Goal: Answer question/provide support

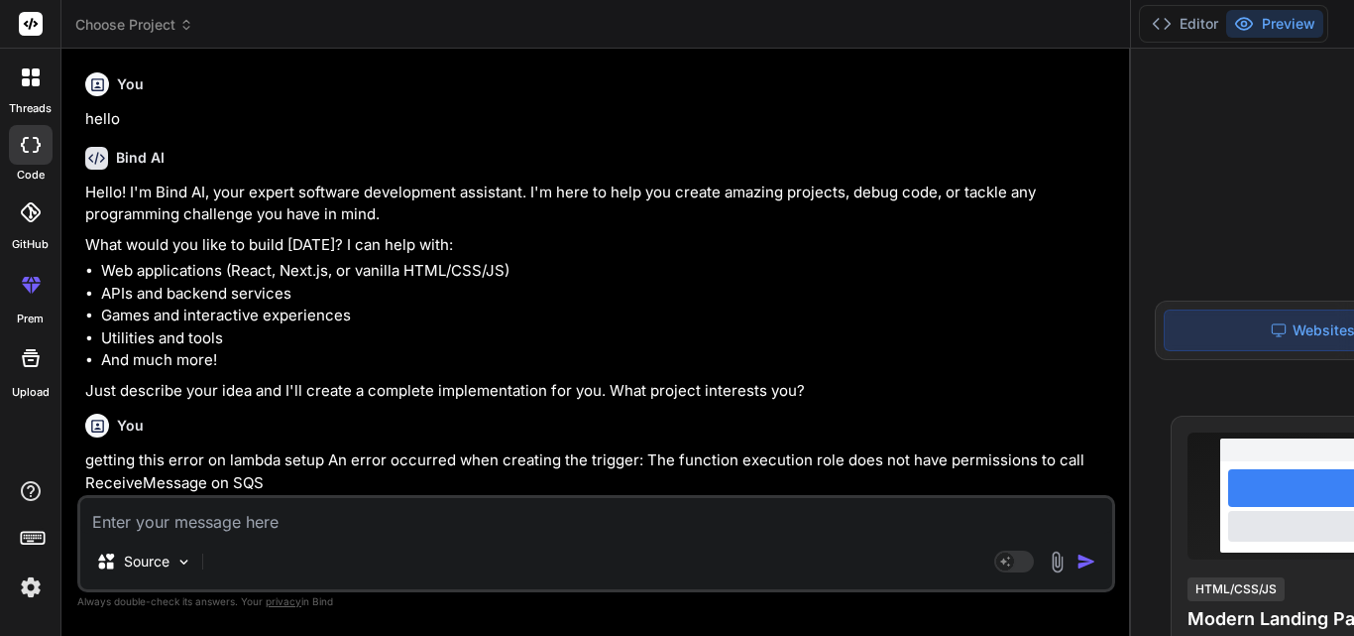
click at [332, 509] on textarea at bounding box center [596, 516] width 1032 height 36
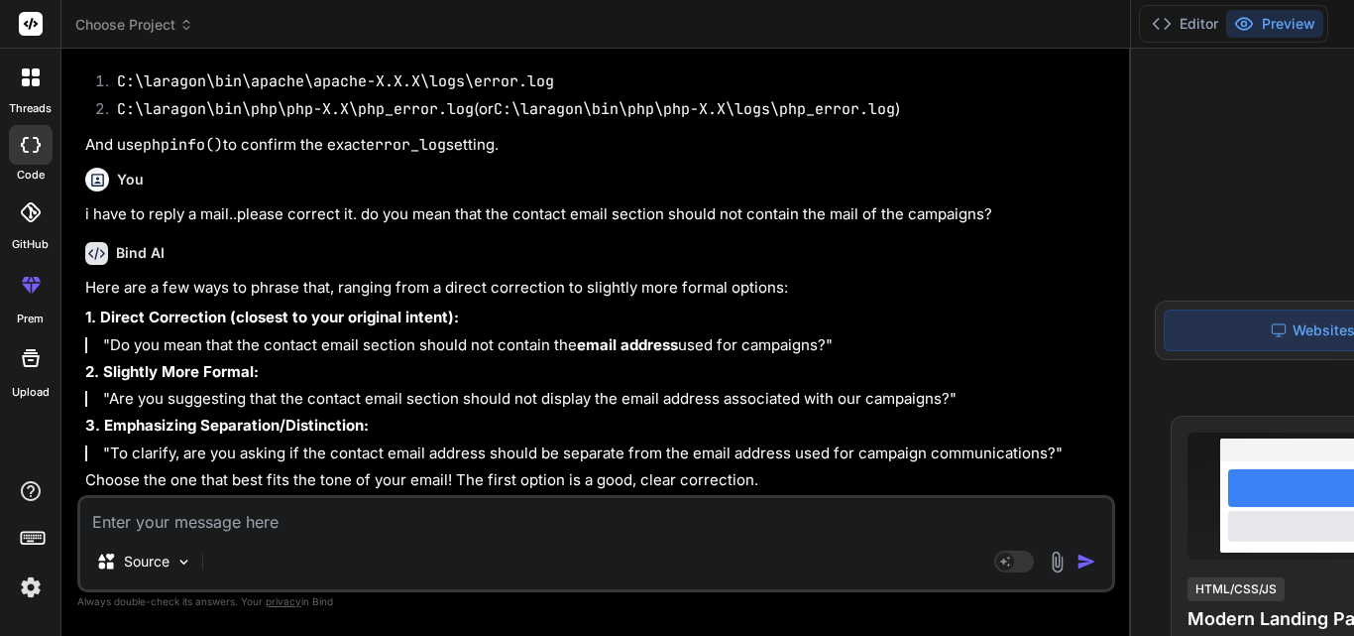
type textarea "c"
type textarea "x"
type textarea "co"
type textarea "x"
type textarea "cor"
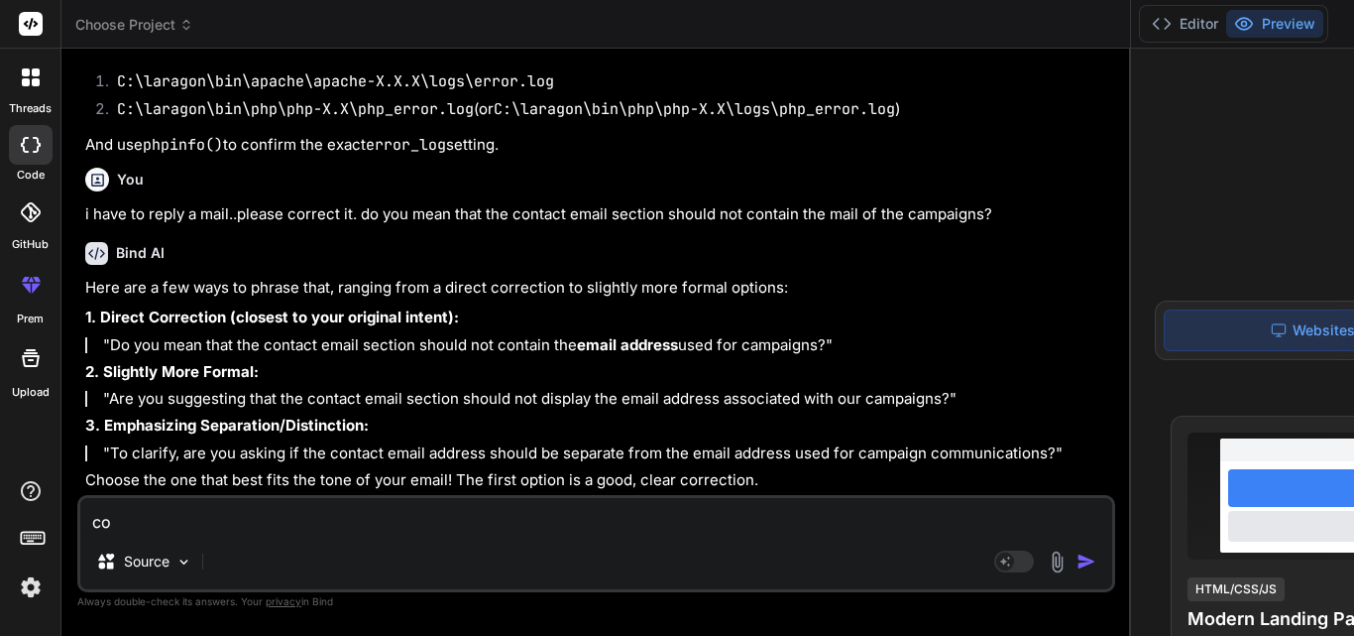
type textarea "x"
type textarea "corr"
type textarea "x"
type textarea "corre"
type textarea "x"
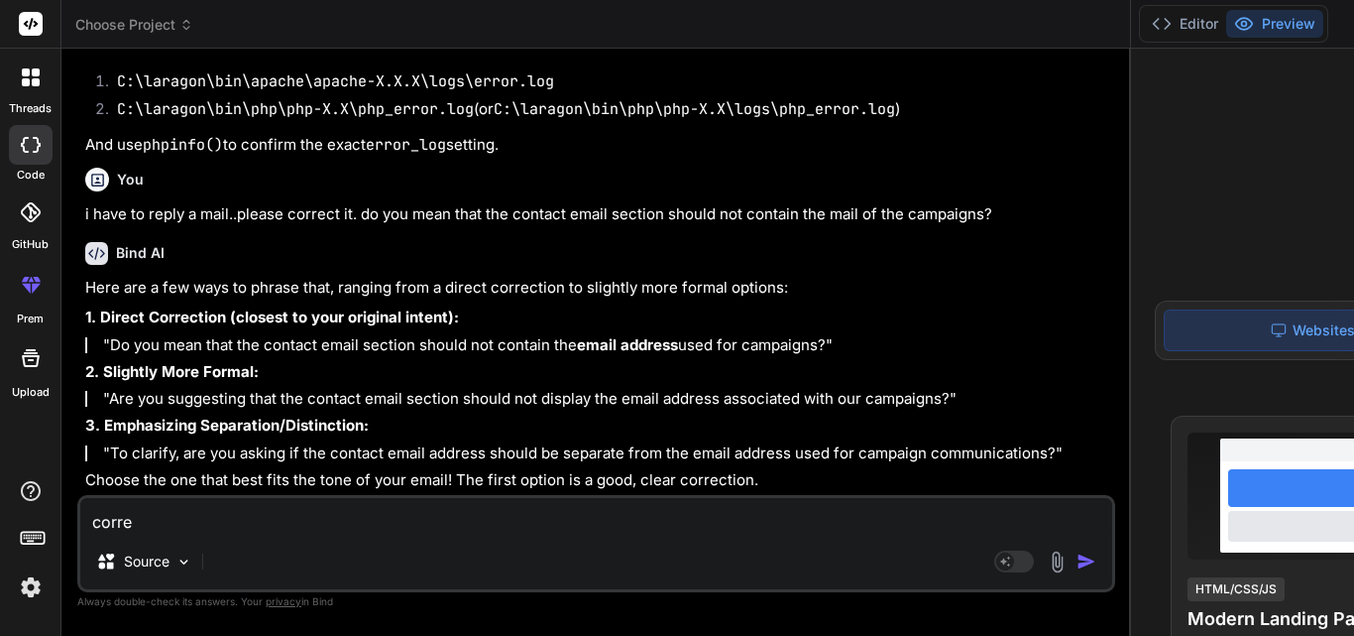
type textarea "correv"
type textarea "x"
type textarea "correvc"
type textarea "x"
type textarea "correvct"
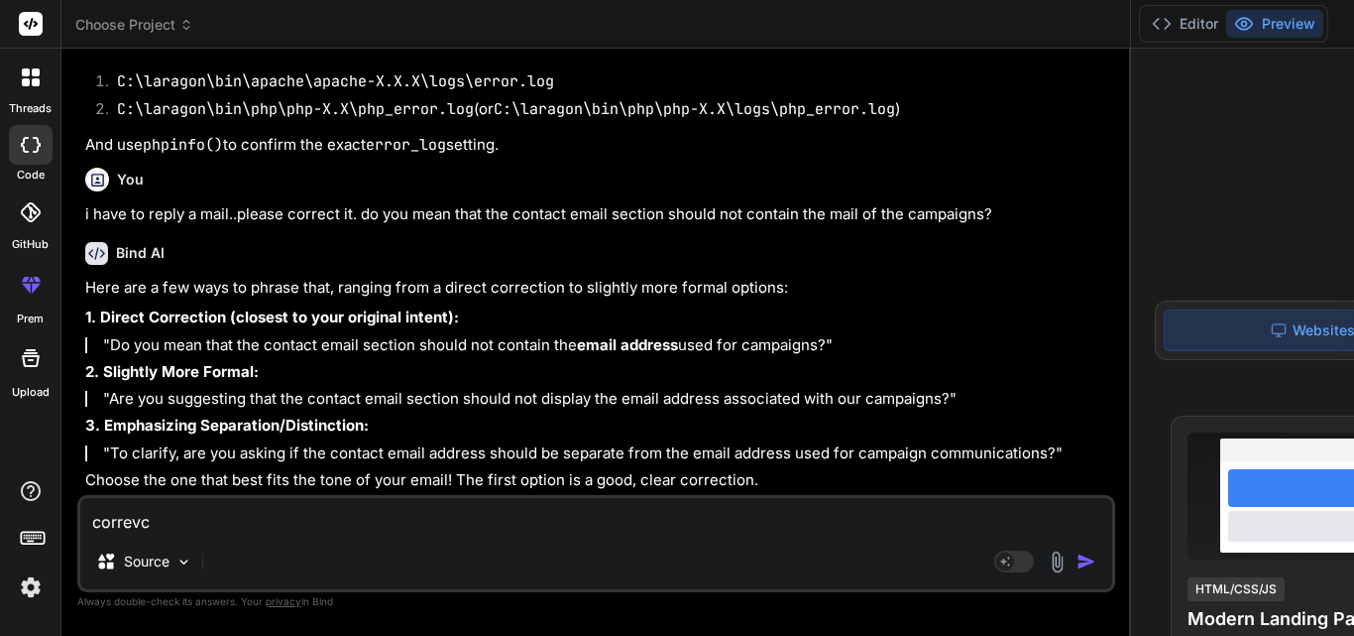
type textarea "x"
type textarea "correvc"
type textarea "x"
type textarea "correv"
type textarea "x"
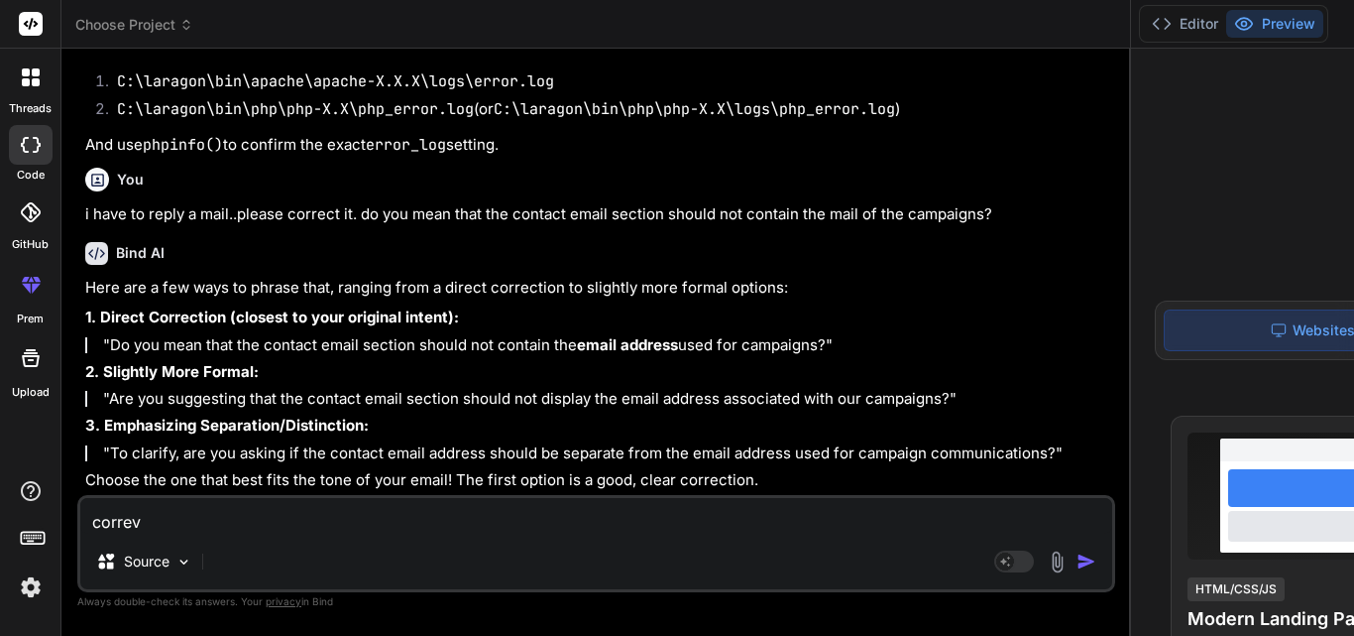
type textarea "corre"
type textarea "x"
type textarea "corret"
type textarea "x"
type textarea "corret"
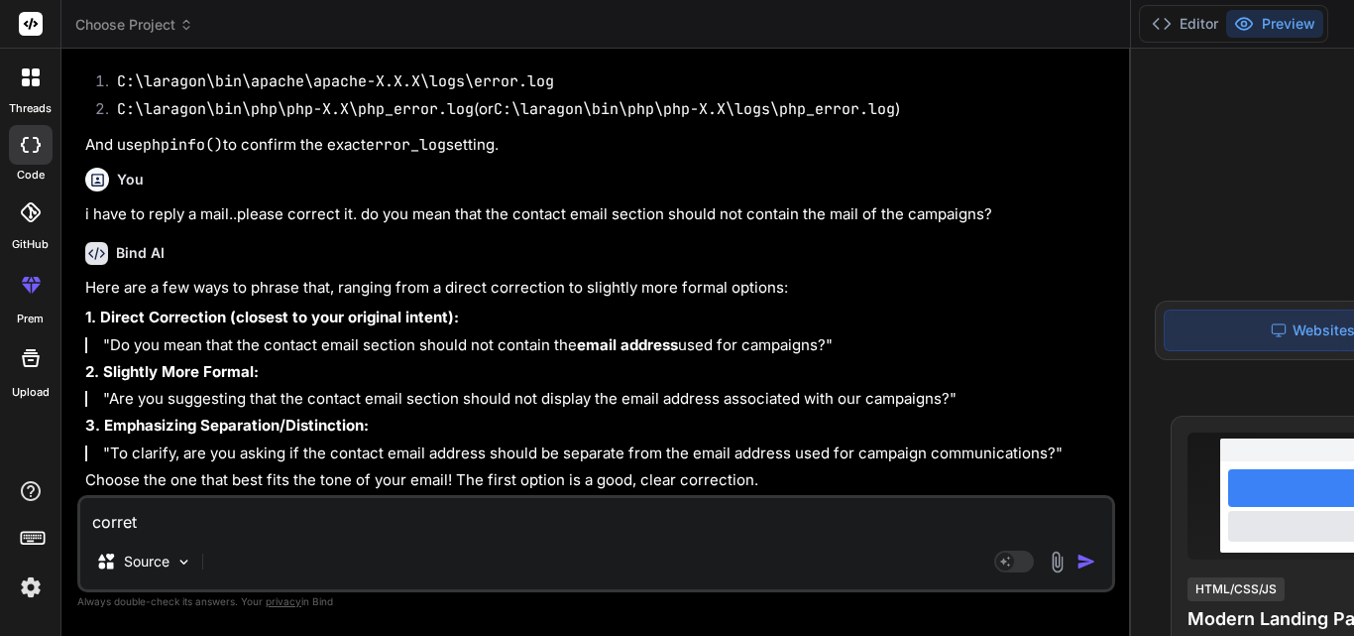
type textarea "x"
type textarea "corret"
type textarea "x"
type textarea "corre"
type textarea "x"
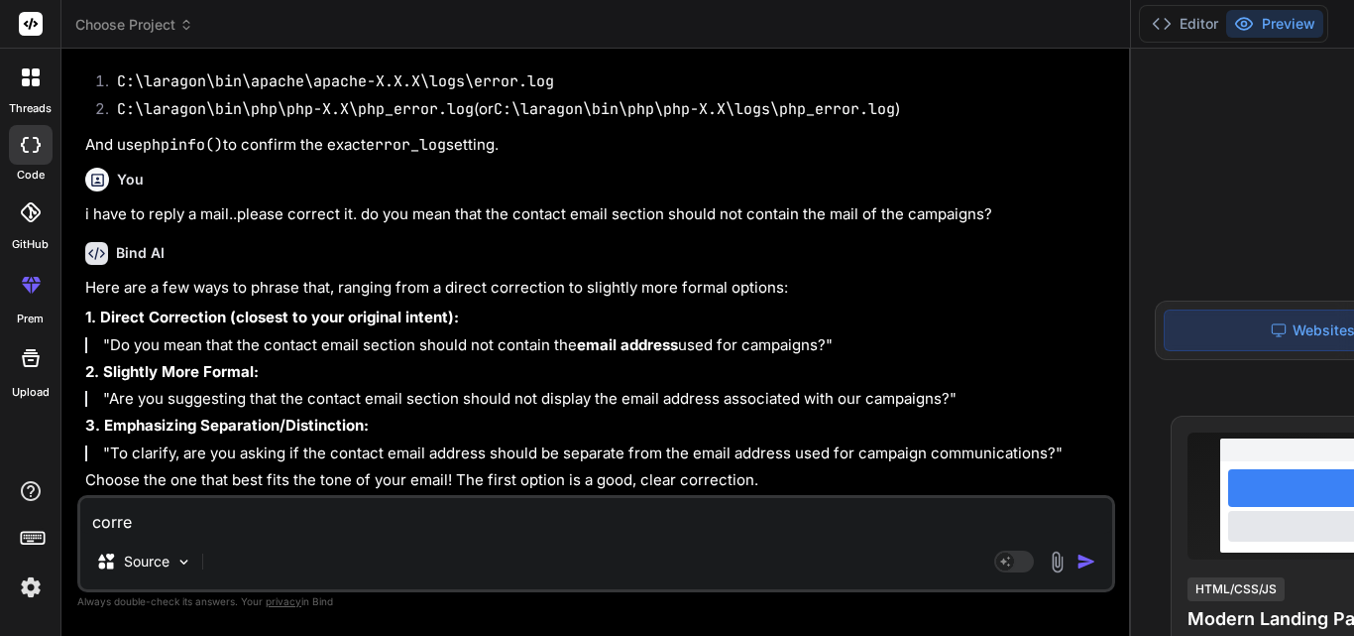
type textarea "correc"
type textarea "x"
type textarea "correct"
type textarea "x"
type textarea "correct"
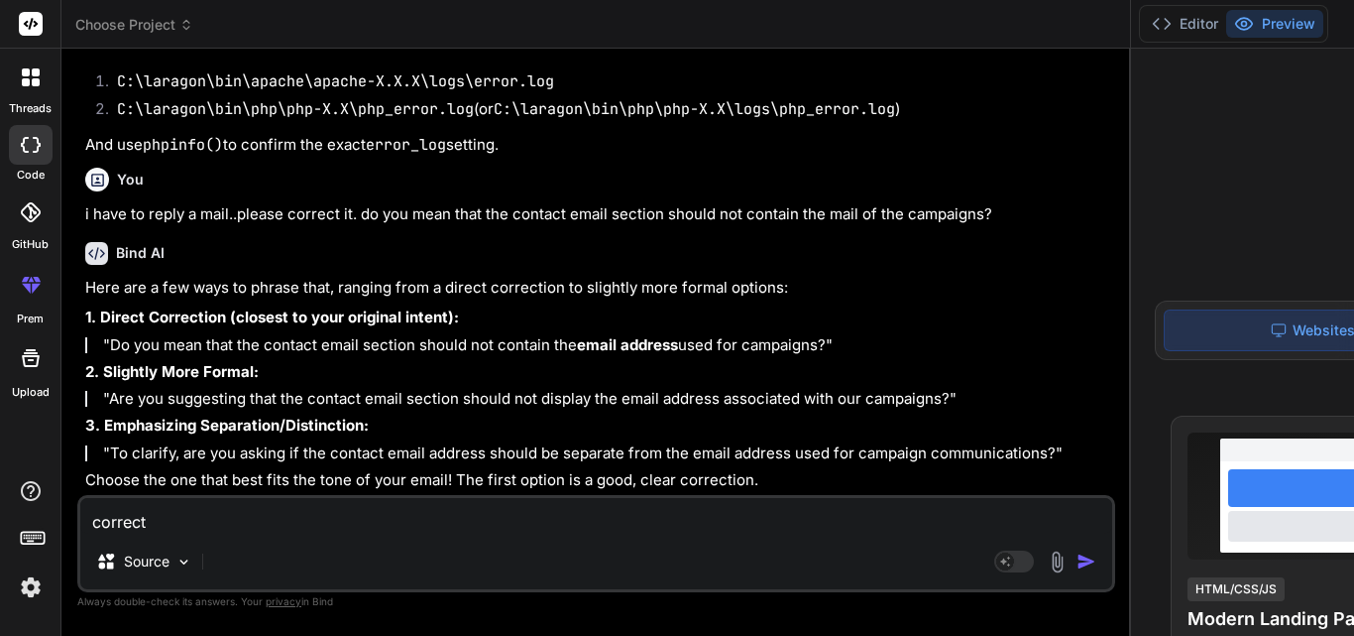
type textarea "x"
type textarea "correct t"
type textarea "x"
type textarea "correct th"
type textarea "x"
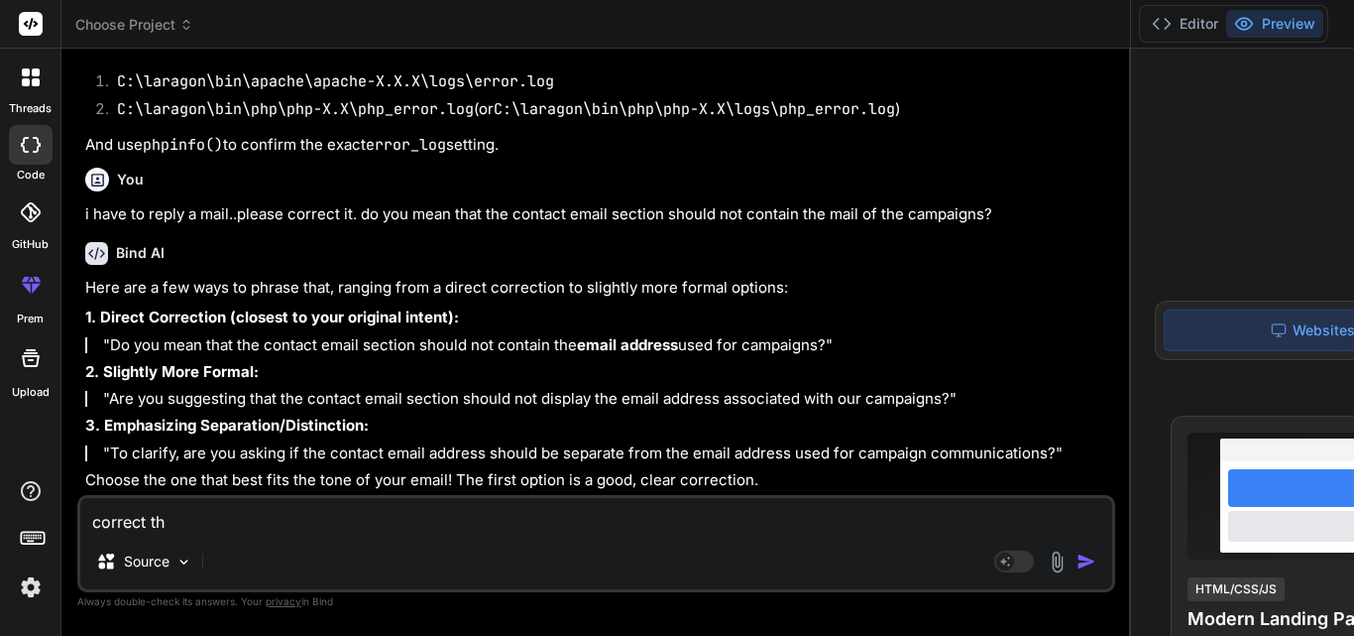
type textarea "correct the"
type textarea "x"
type textarea "correct the"
type textarea "x"
type textarea "correct the m"
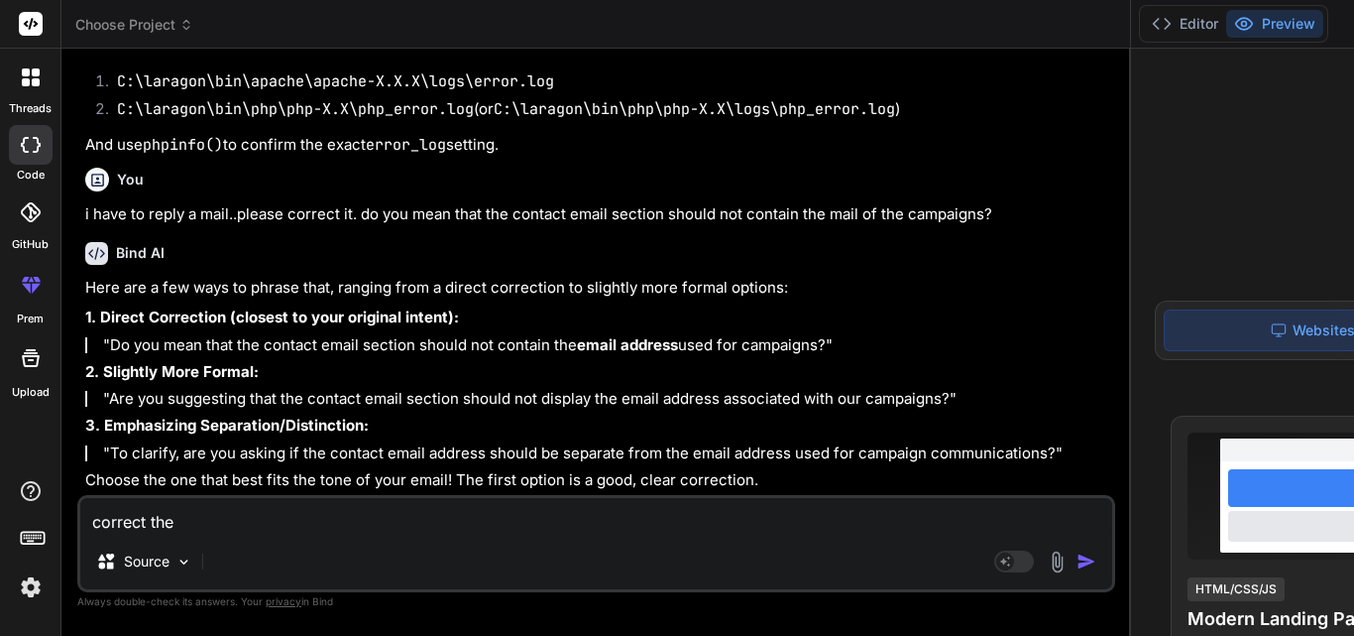
type textarea "x"
type textarea "correct the ma"
type textarea "x"
type textarea "correct the mai"
type textarea "x"
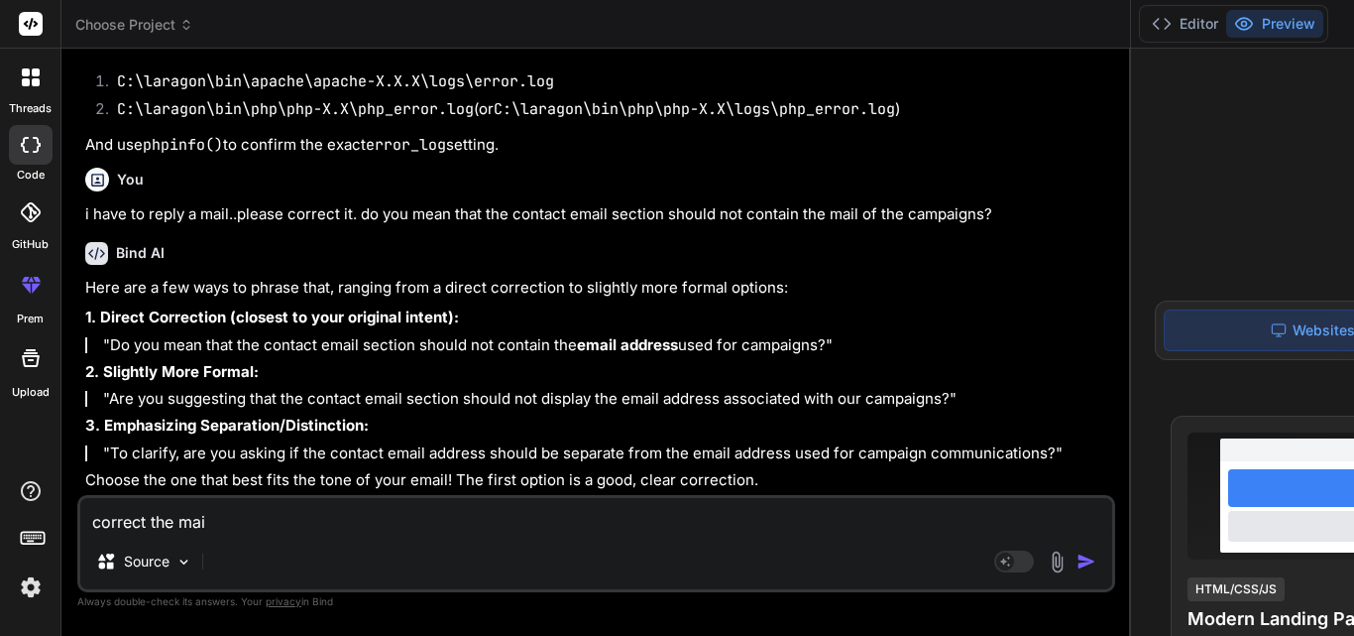
type textarea "correct the mail"
type textarea "x"
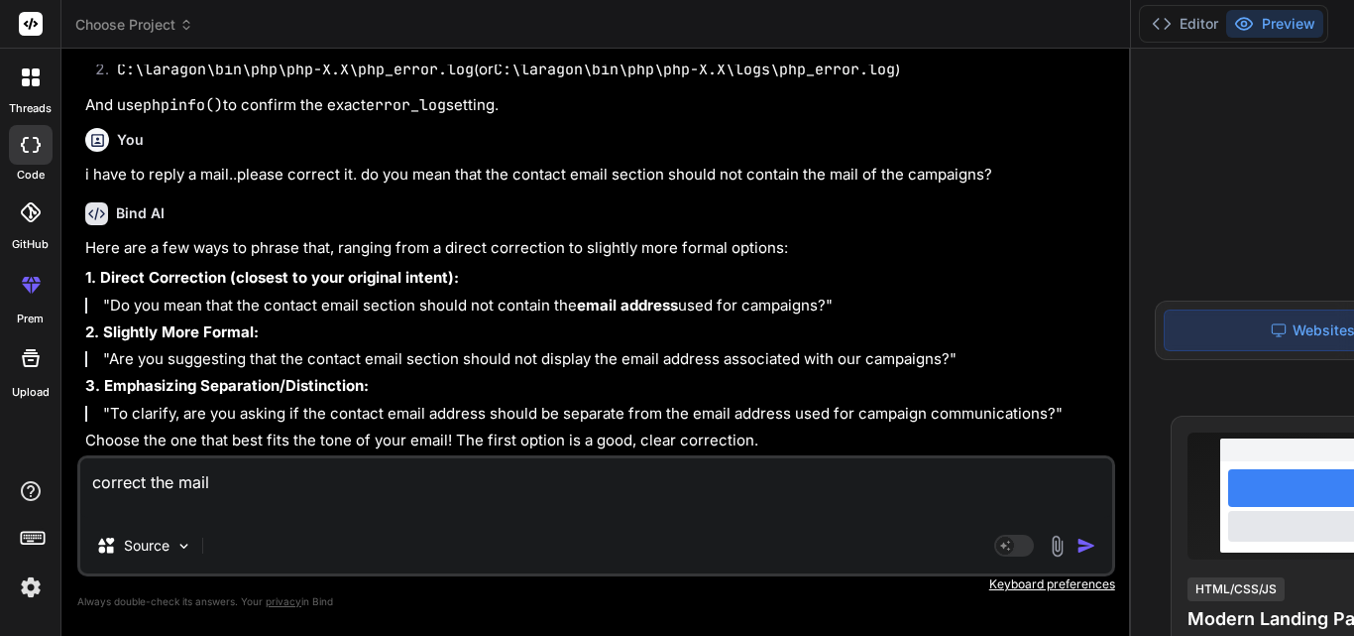
type textarea "correct the mail H"
type textarea "x"
type textarea "correct the mail Hi"
type textarea "x"
type textarea "correct the mail Hi"
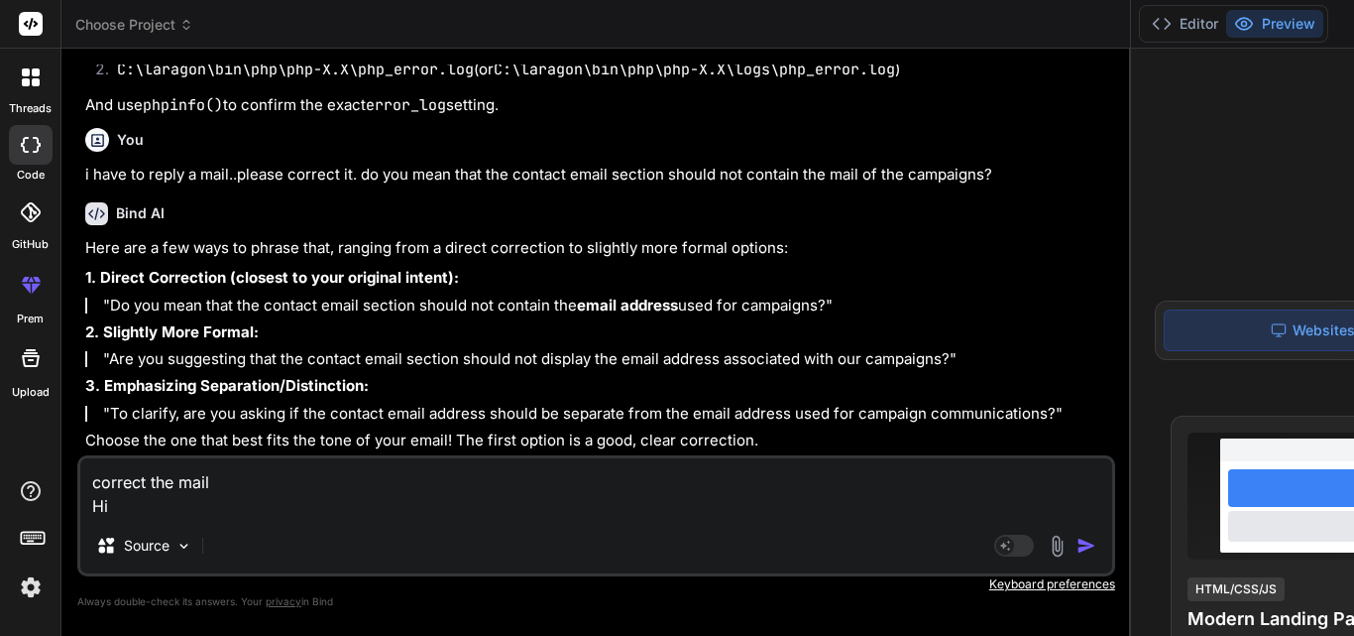
type textarea "x"
type textarea "correct the mail Hi M"
type textarea "x"
type textarea "correct the mail Hi [PERSON_NAME]"
type textarea "x"
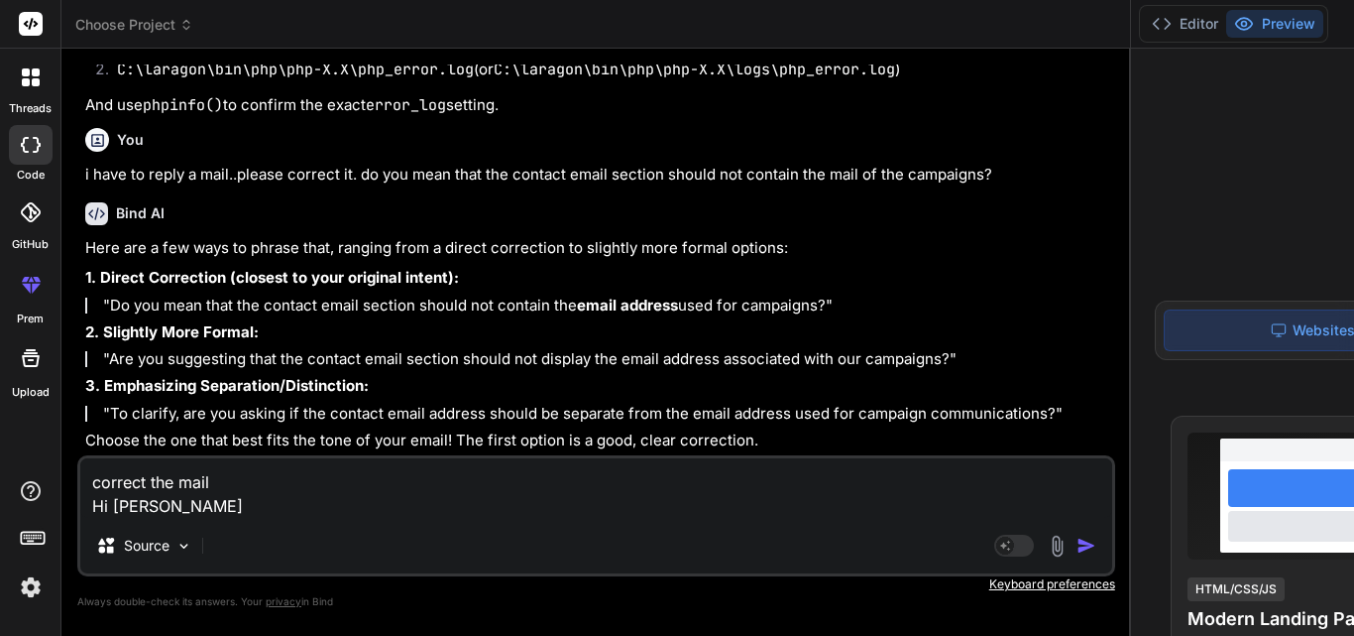
type textarea "correct the mail Hi Mag"
type textarea "x"
type textarea "correct the mail Hi Magg"
type textarea "x"
type textarea "correct the mail Hi Maggi"
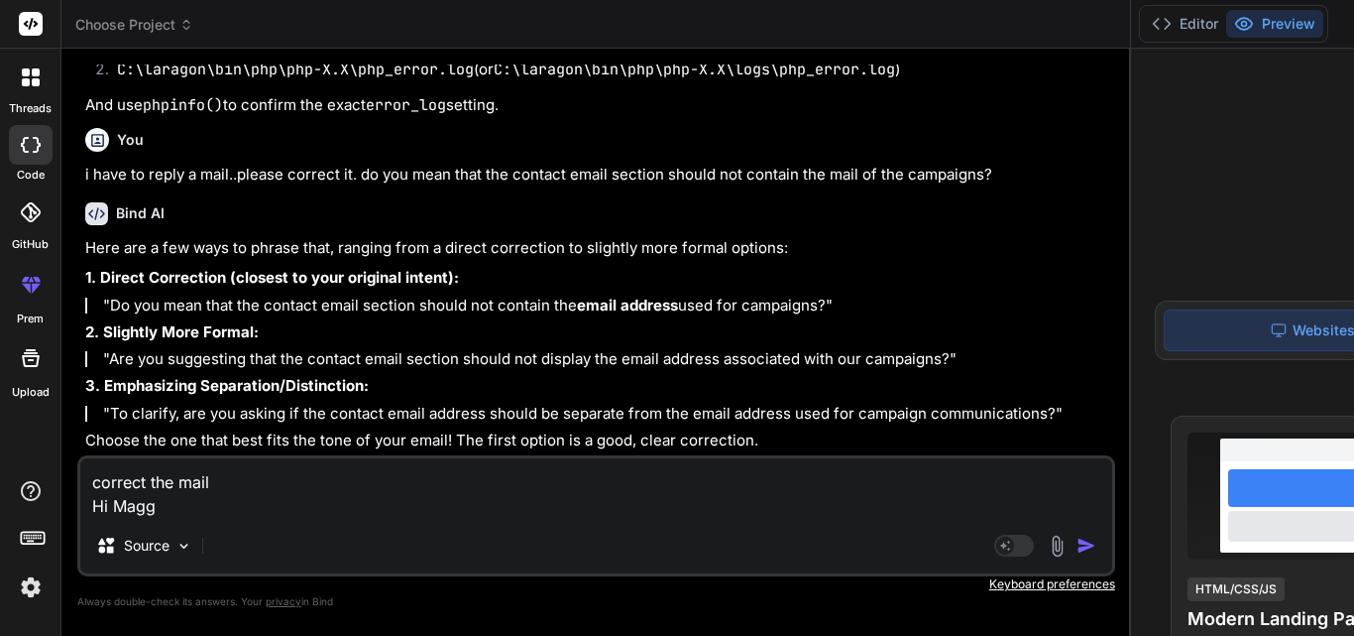
type textarea "x"
type textarea "correct the mail Hi [PERSON_NAME]"
type textarea "x"
type textarea "correct the mail Hi [PERSON_NAME],"
type textarea "x"
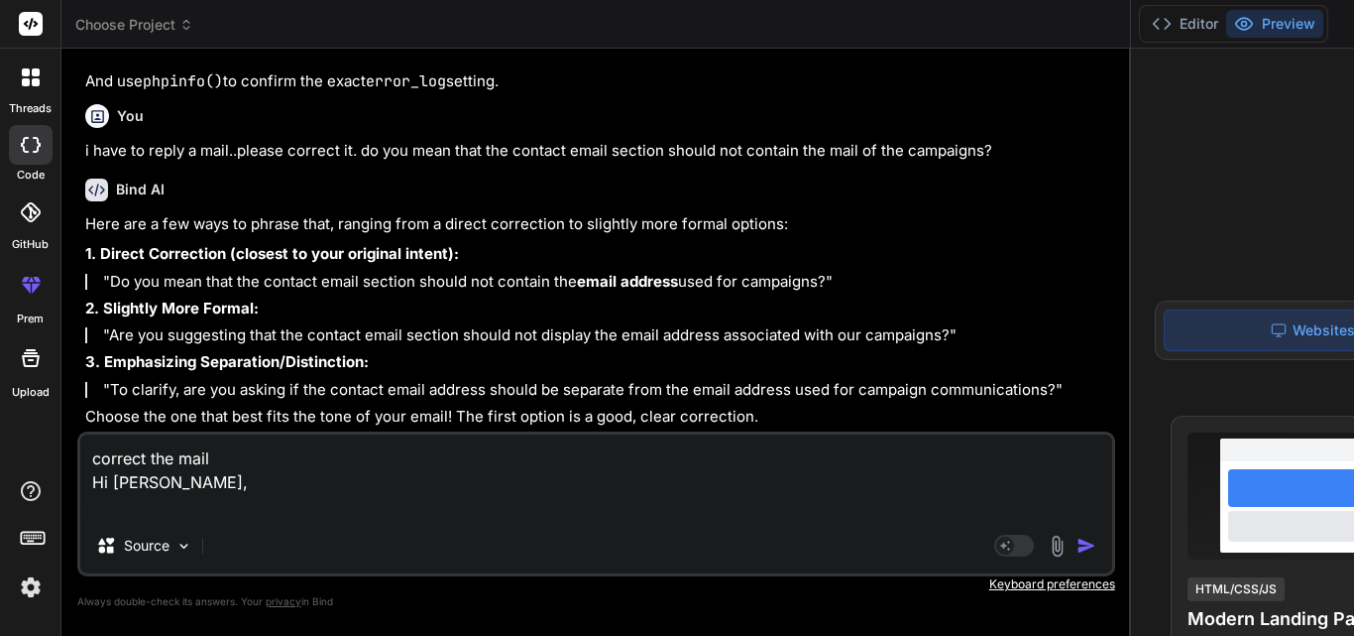
type textarea "correct the mail Hi [PERSON_NAME], A"
type textarea "x"
type textarea "correct the mail Hi [PERSON_NAME], Ac"
type textarea "x"
type textarea "correct the mail Hi [PERSON_NAME], A"
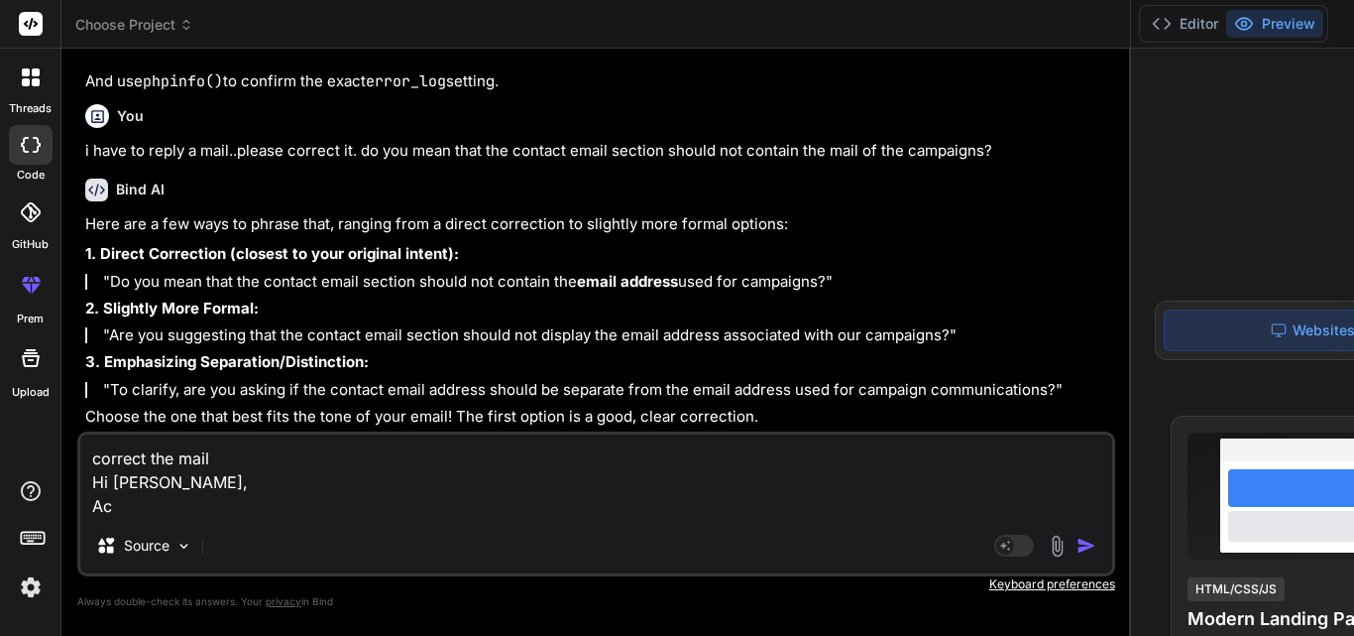
type textarea "x"
type textarea "correct the mail Hi [PERSON_NAME],"
type textarea "x"
type textarea "correct the mail Hi [PERSON_NAME], A"
type textarea "x"
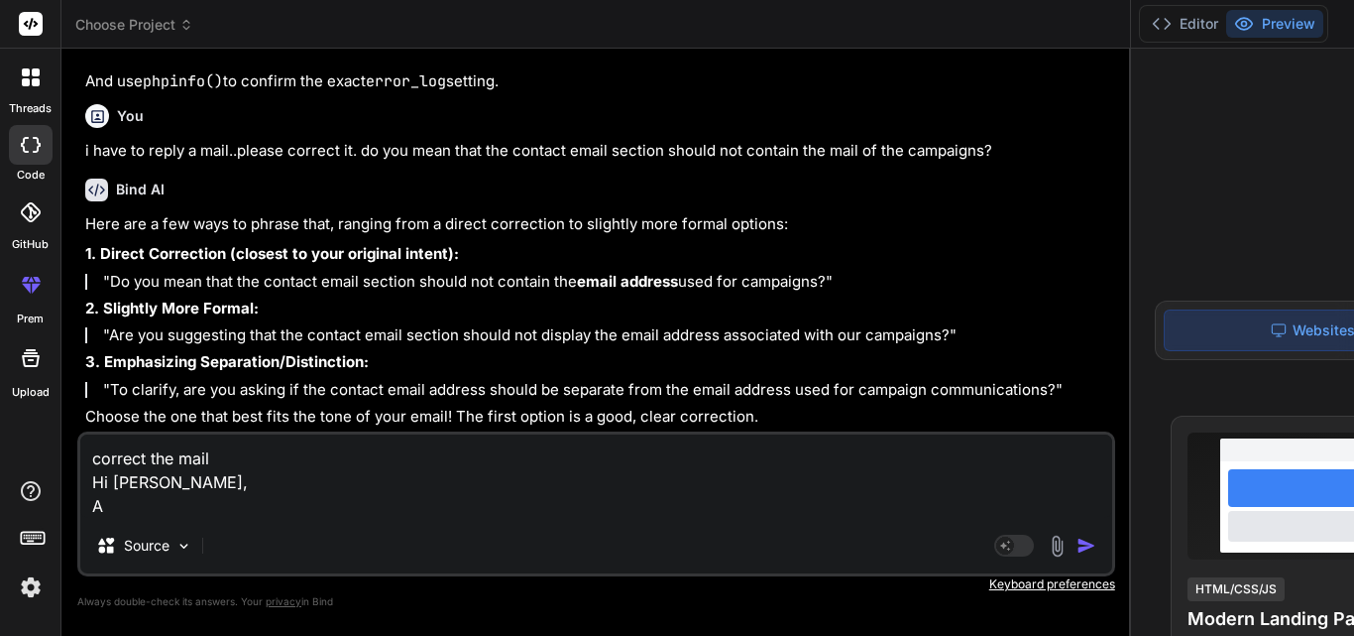
type textarea "correct the mail Hi [PERSON_NAME], Ac"
type textarea "x"
type textarea "correct the mail Hi [PERSON_NAME], Act"
type textarea "x"
type textarea "correct the mail Hi [PERSON_NAME], Actu"
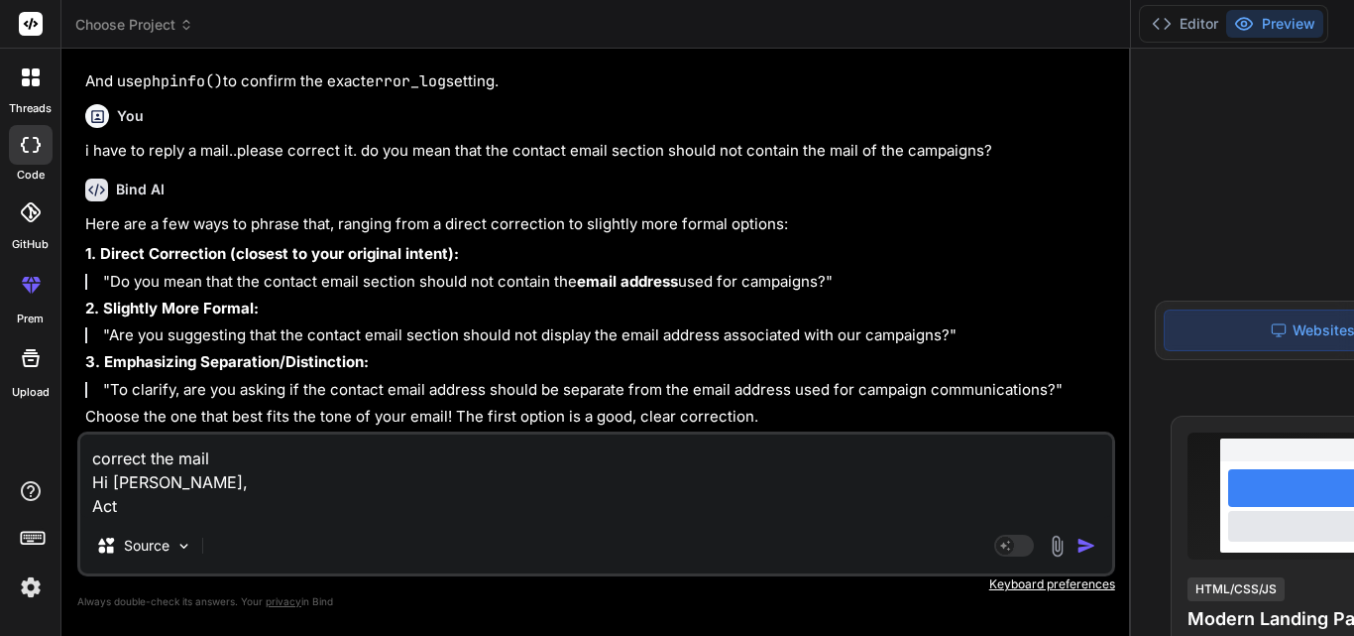
type textarea "x"
type textarea "correct the mail Hi [PERSON_NAME], Actua"
type textarea "x"
type textarea "correct the mail Hi [PERSON_NAME], Actual"
type textarea "x"
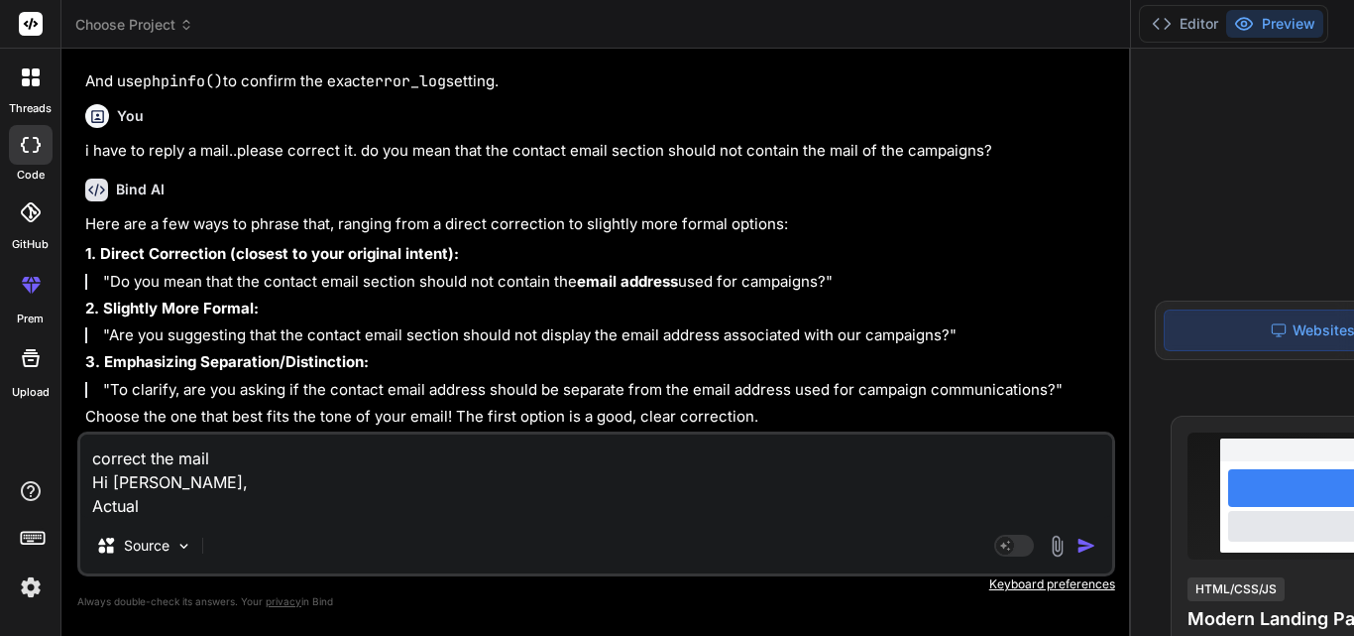
type textarea "correct the mail Hi [PERSON_NAME], Actuall"
type textarea "x"
type textarea "correct the mail Hi [PERSON_NAME], Actually"
type textarea "x"
type textarea "correct the mail Hi [PERSON_NAME], Actually"
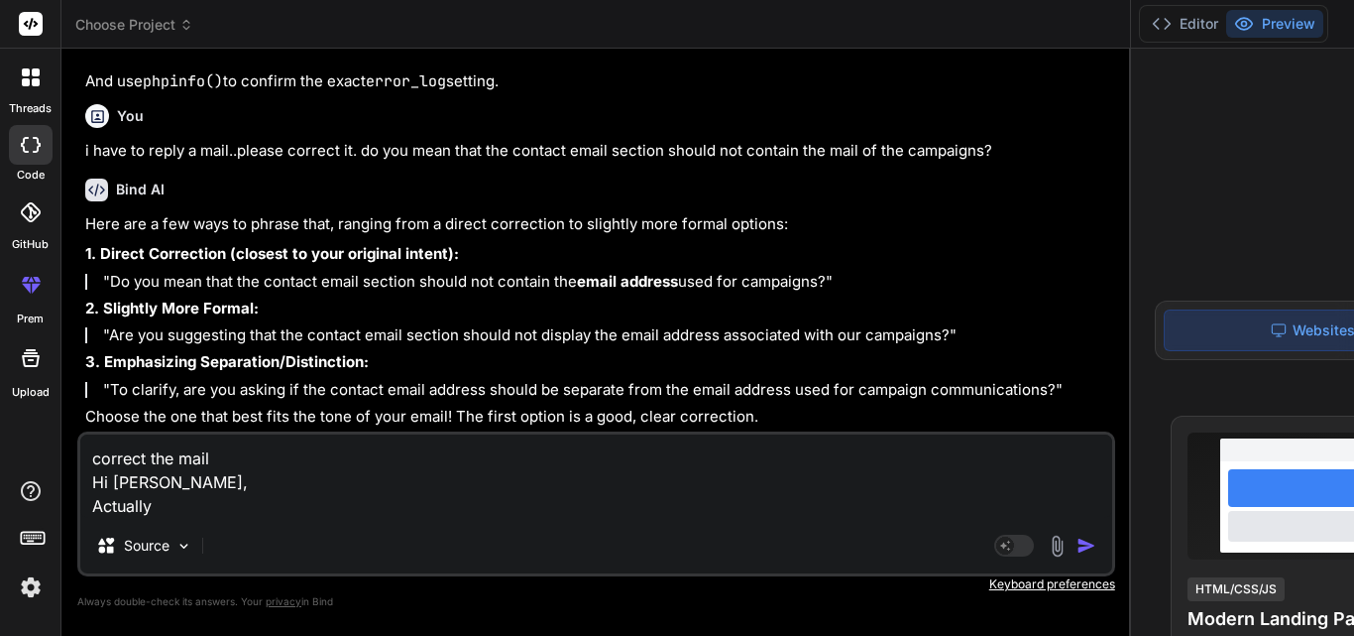
type textarea "x"
type textarea "correct the mail Hi [PERSON_NAME], Actually w"
type textarea "x"
type textarea "correct the mail Hi [PERSON_NAME], Actually we"
type textarea "x"
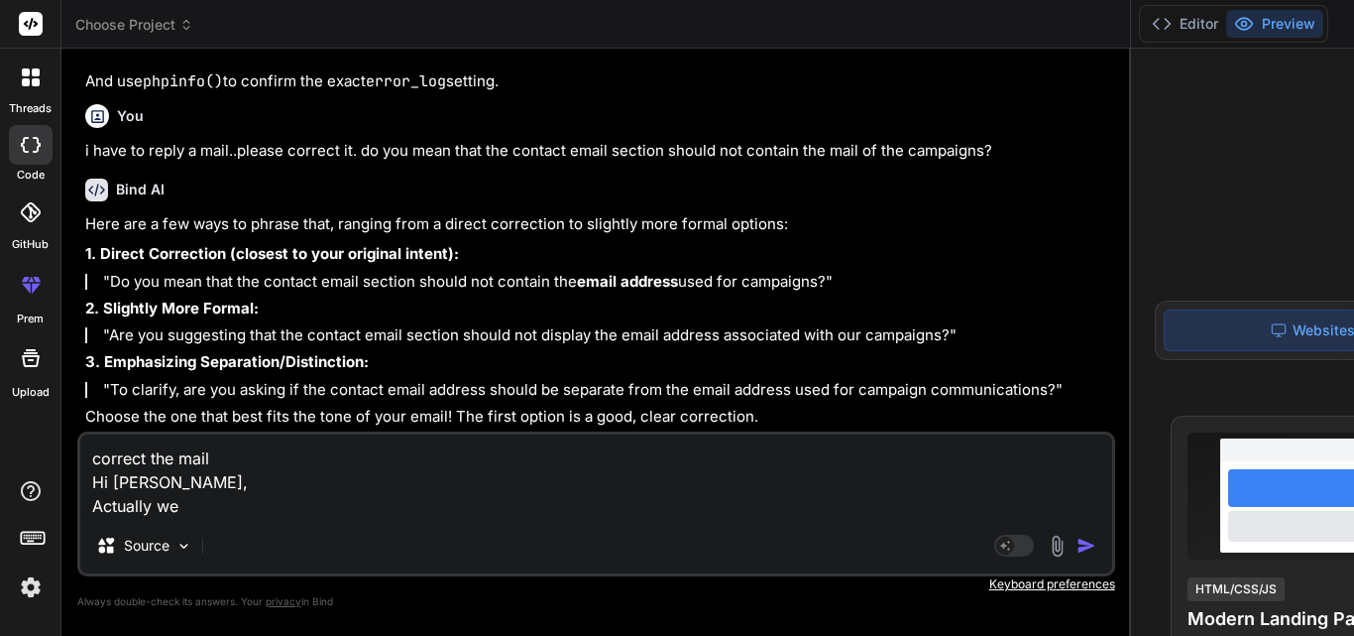
type textarea "correct the mail Hi [PERSON_NAME], Actually we"
type textarea "x"
type textarea "correct the mail Hi [PERSON_NAME], Actually we"
type textarea "x"
type textarea "correct the mail Hi [PERSON_NAME], Actually w"
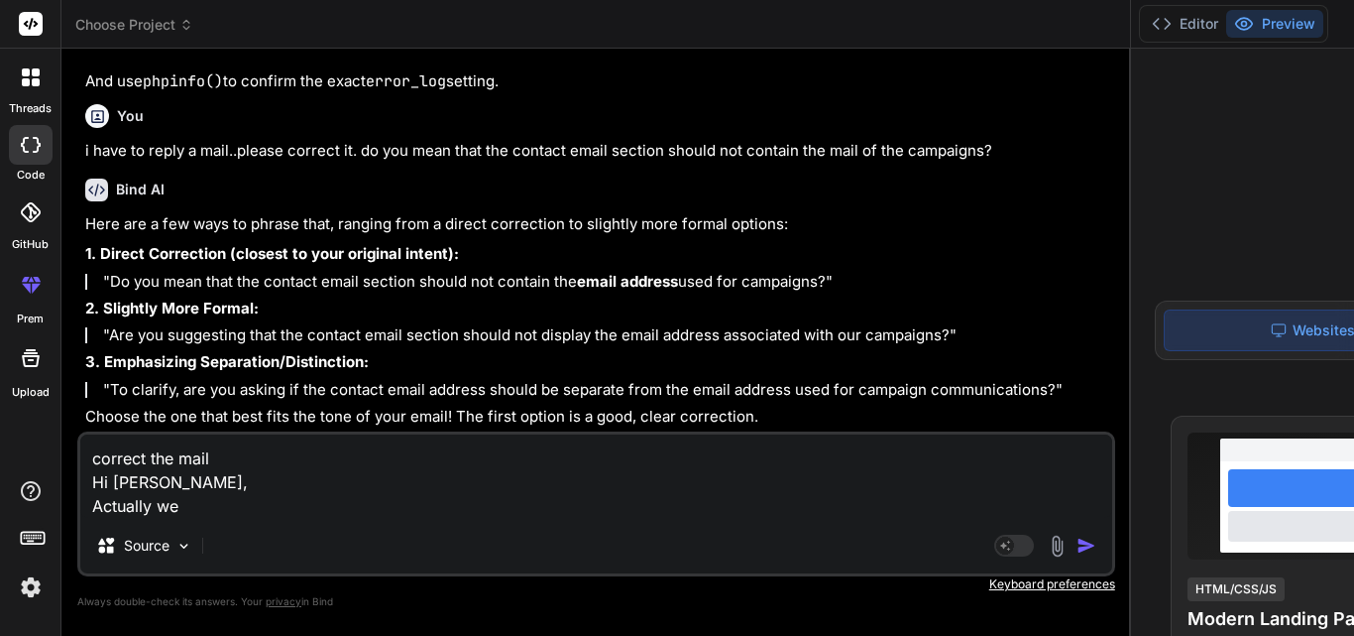
type textarea "x"
type textarea "correct the mail Hi [PERSON_NAME], Actually"
type textarea "x"
type textarea "correct the mail Hi [PERSON_NAME], Actually t"
type textarea "x"
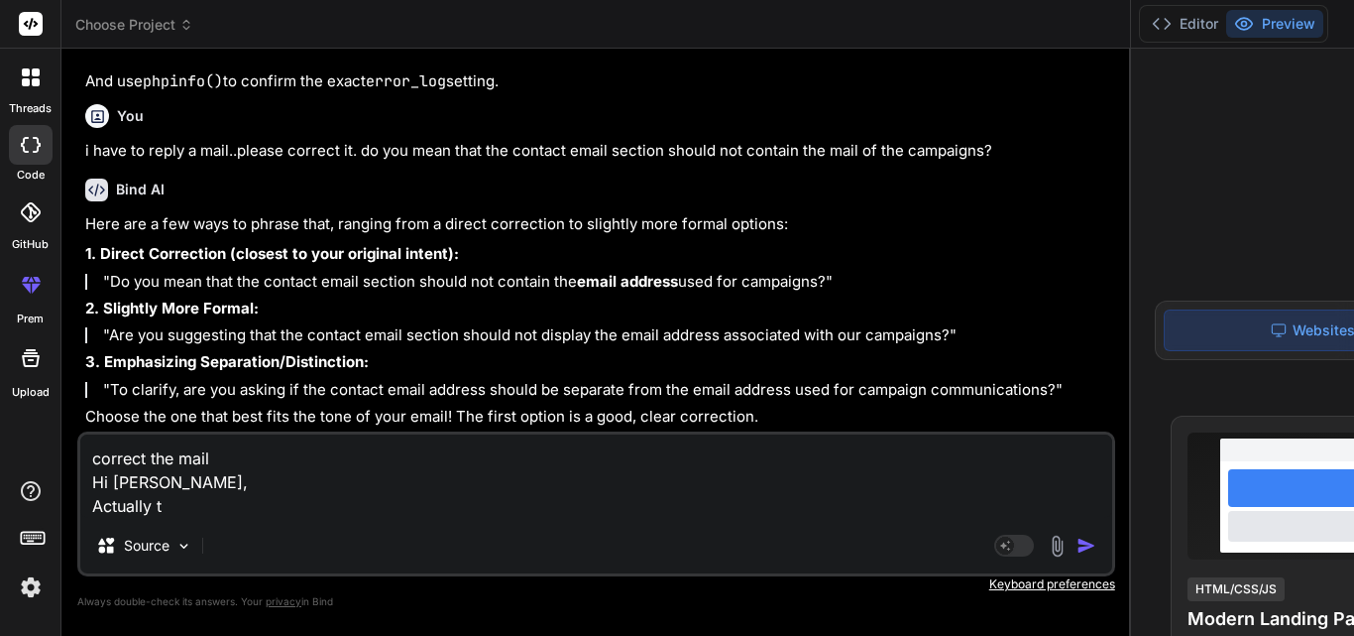
type textarea "correct the mail Hi [PERSON_NAME], Actually th"
type textarea "x"
type textarea "correct the mail Hi [PERSON_NAME], Actually thi"
type textarea "x"
type textarea "correct the mail Hi [PERSON_NAME], Actually this"
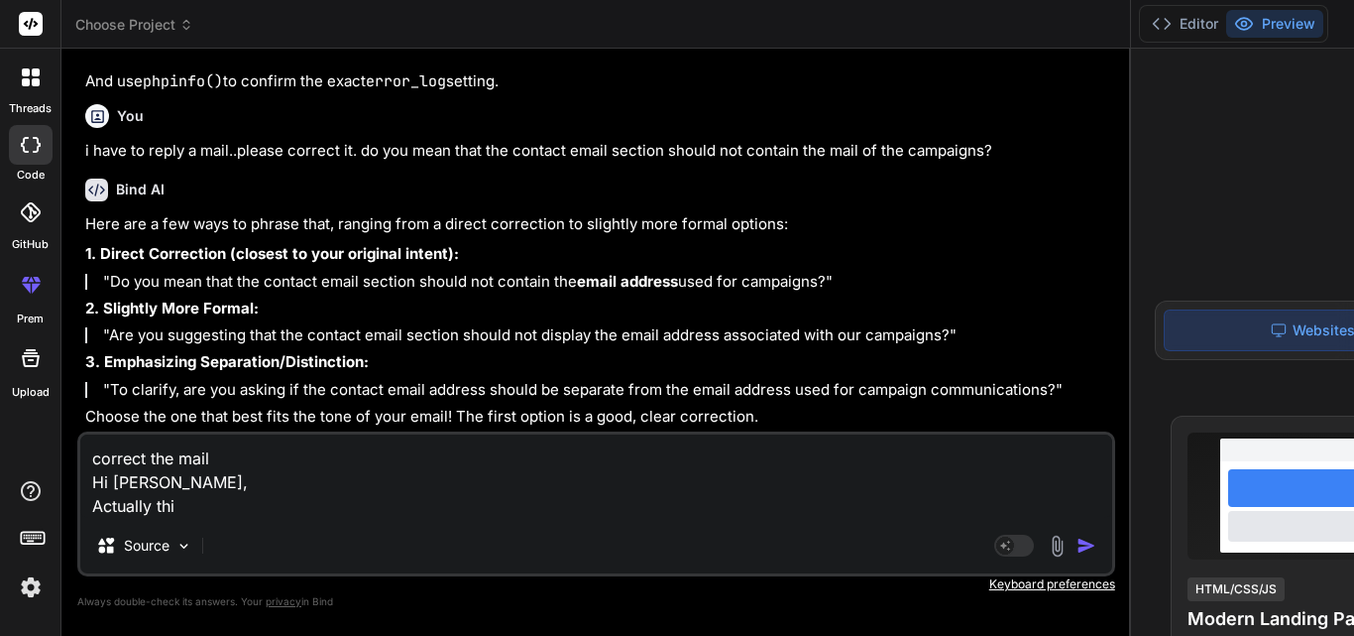
type textarea "x"
type textarea "correct the mail Hi [PERSON_NAME], Actually this"
type textarea "x"
type textarea "correct the mail Hi [PERSON_NAME], Actually this i"
type textarea "x"
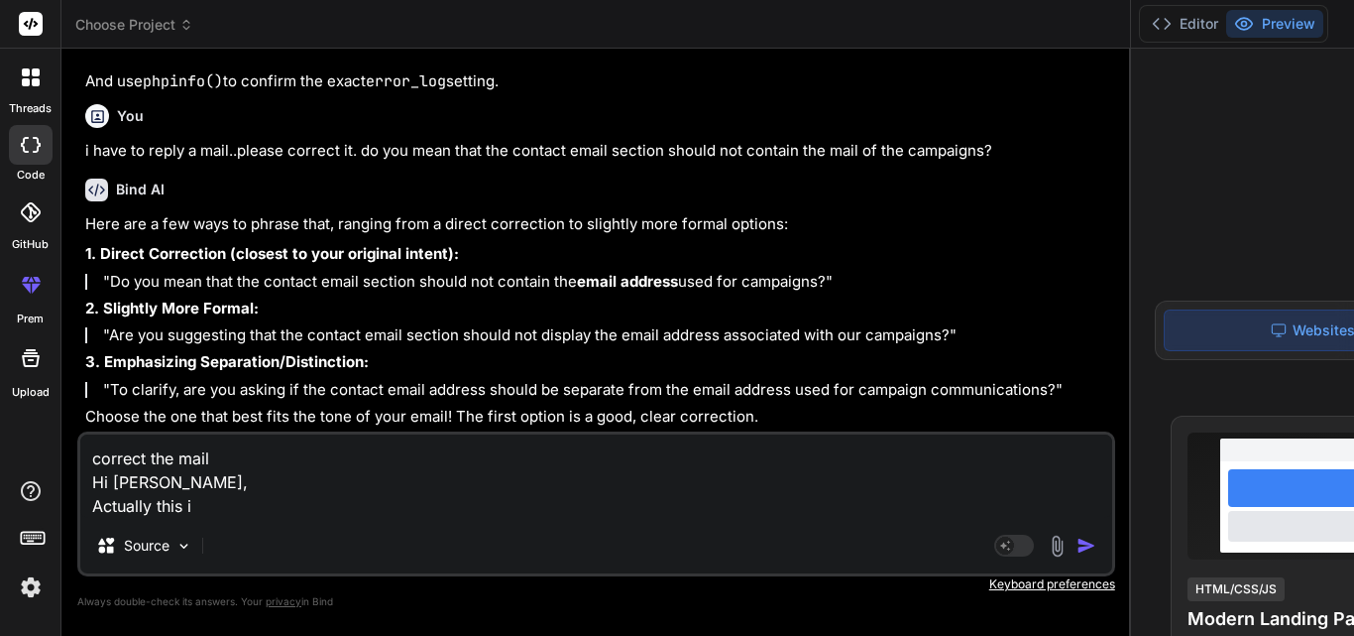
type textarea "correct the mail Hi [PERSON_NAME], Actually this is"
type textarea "x"
type textarea "correct the mail Hi [PERSON_NAME], Actually this is"
type textarea "x"
type textarea "correct the mail Hi [PERSON_NAME], Actually this is"
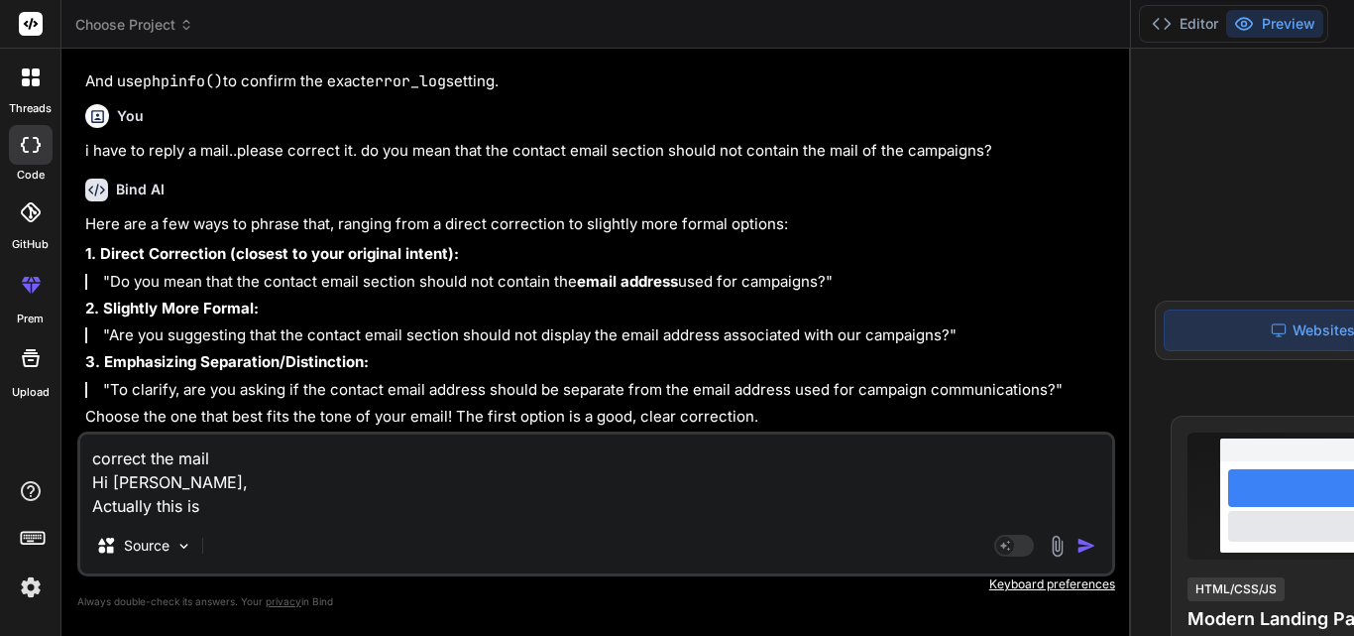
type textarea "x"
type textarea "correct the mail Hi [PERSON_NAME], Actually this is"
type textarea "x"
type textarea "correct the mail Hi [PERSON_NAME], Actually this is a"
type textarea "x"
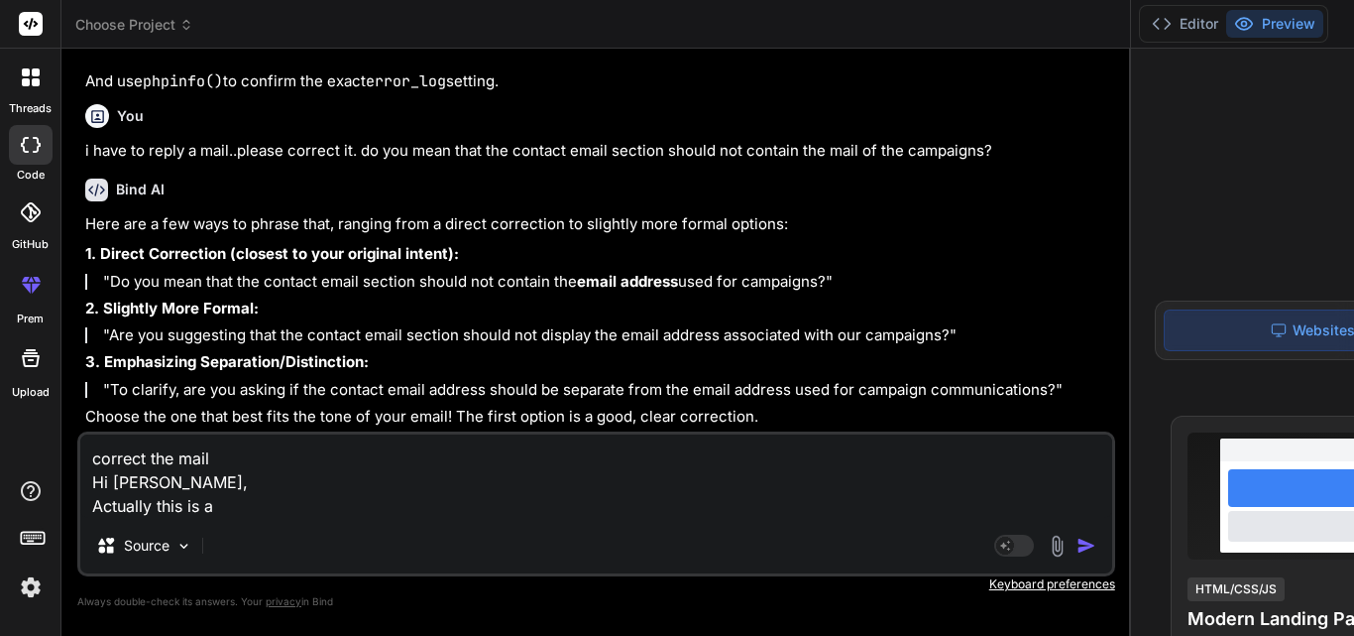
type textarea "correct the mail Hi [PERSON_NAME], Actually this is an"
type textarea "x"
type textarea "correct the mail Hi [PERSON_NAME], Actually this is any"
type textarea "x"
type textarea "correct the mail Hi [PERSON_NAME], Actually this is any"
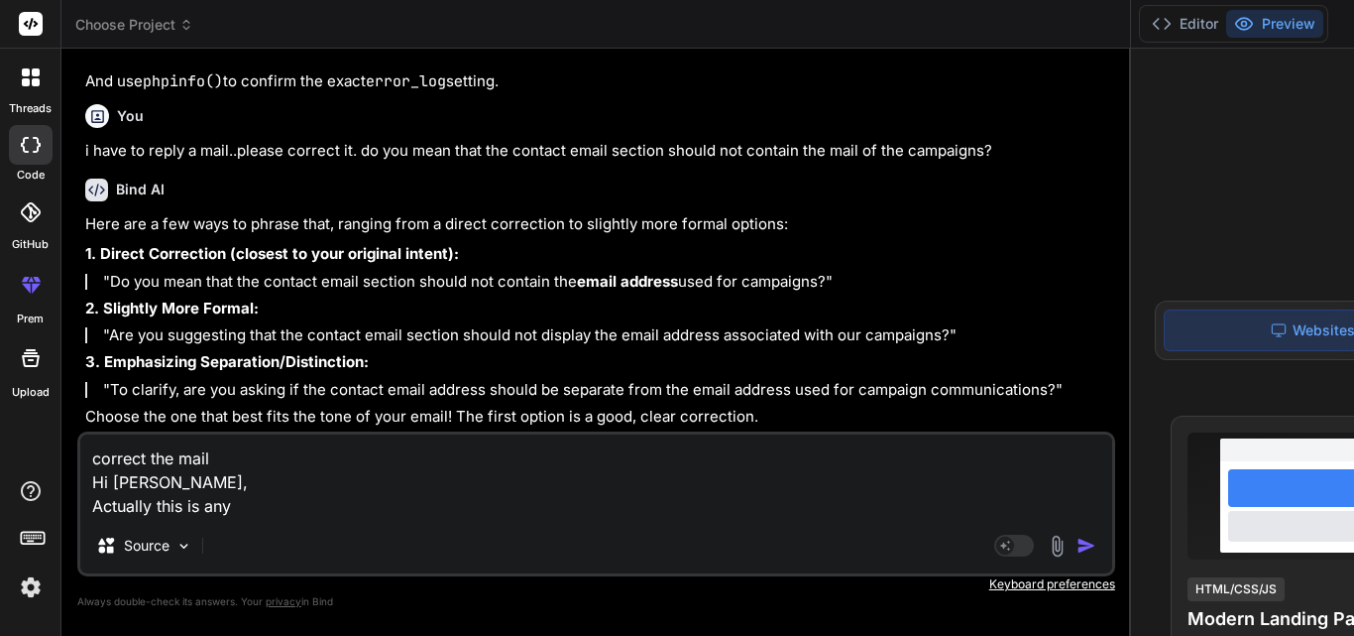
type textarea "x"
type textarea "correct the mail Hi [PERSON_NAME], Actually this is any e"
type textarea "x"
type textarea "correct the mail Hi [PERSON_NAME], Actually this is any er"
type textarea "x"
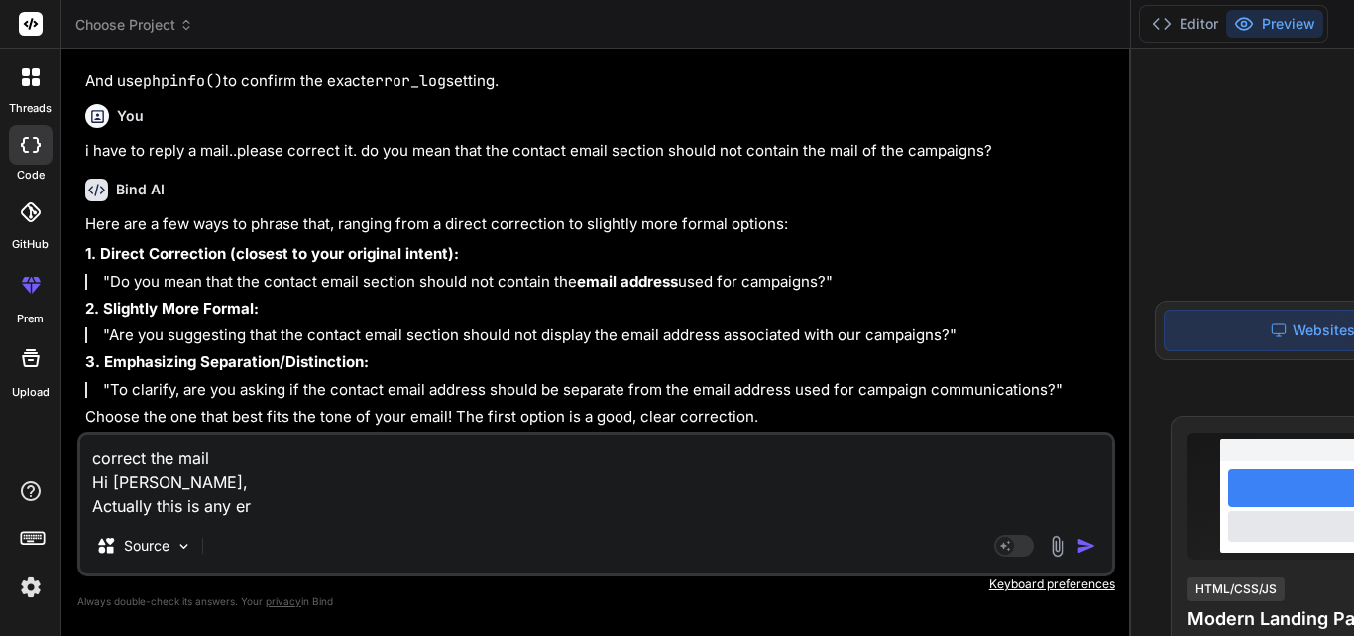
type textarea "correct the mail Hi [PERSON_NAME], Actually this is any err"
type textarea "x"
type textarea "correct the mail Hi [PERSON_NAME], Actually this is any erro"
type textarea "x"
type textarea "correct the mail Hi [PERSON_NAME], Actually this is any error"
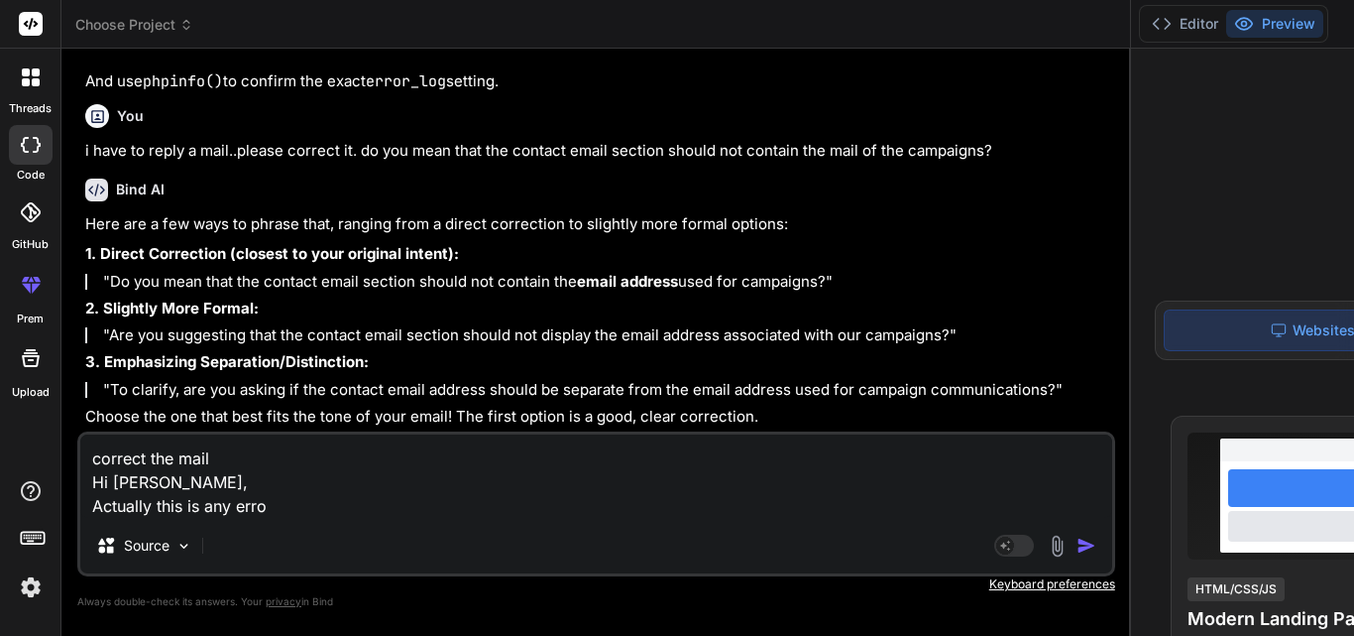
type textarea "x"
type textarea "correct the mail Hi [PERSON_NAME], Actually this is any error"
type textarea "x"
type textarea "correct the mail Hi [PERSON_NAME], Actually this is any error w"
type textarea "x"
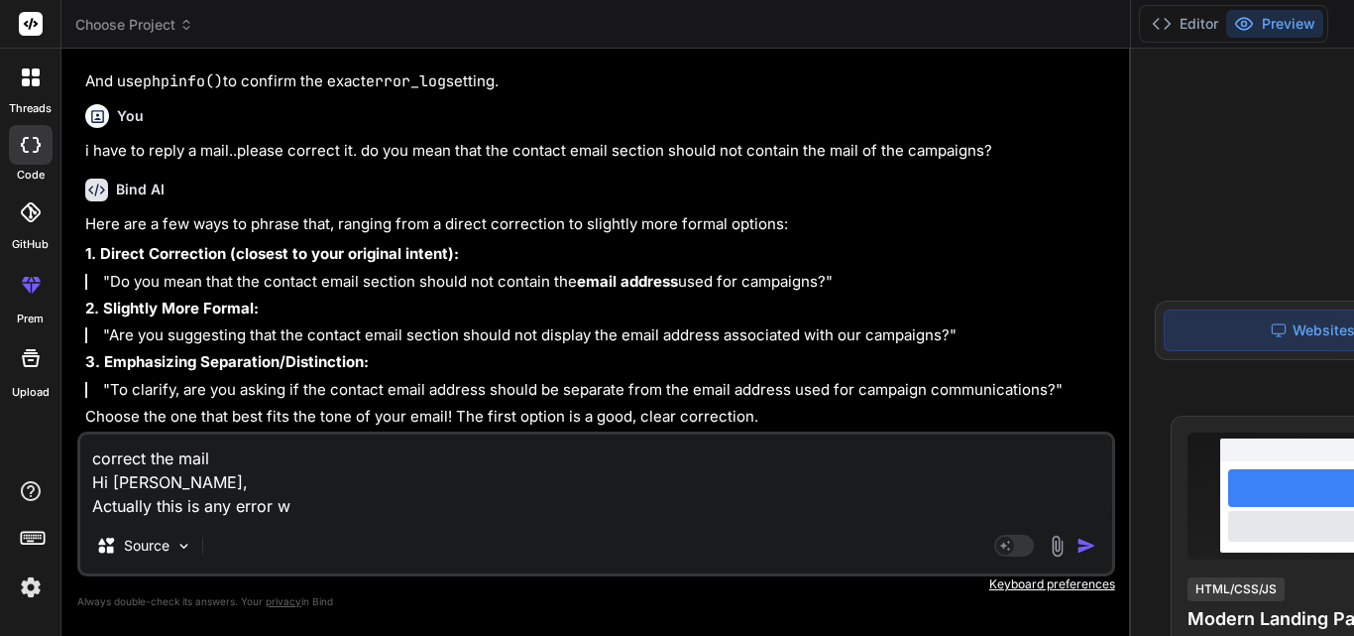
type textarea "correct the mail Hi [PERSON_NAME], Actually this is any error wh"
type textarea "x"
type textarea "correct the mail Hi [PERSON_NAME], Actually this is any error whi"
type textarea "x"
type textarea "correct the mail Hi [PERSON_NAME], Actually this is any error whil"
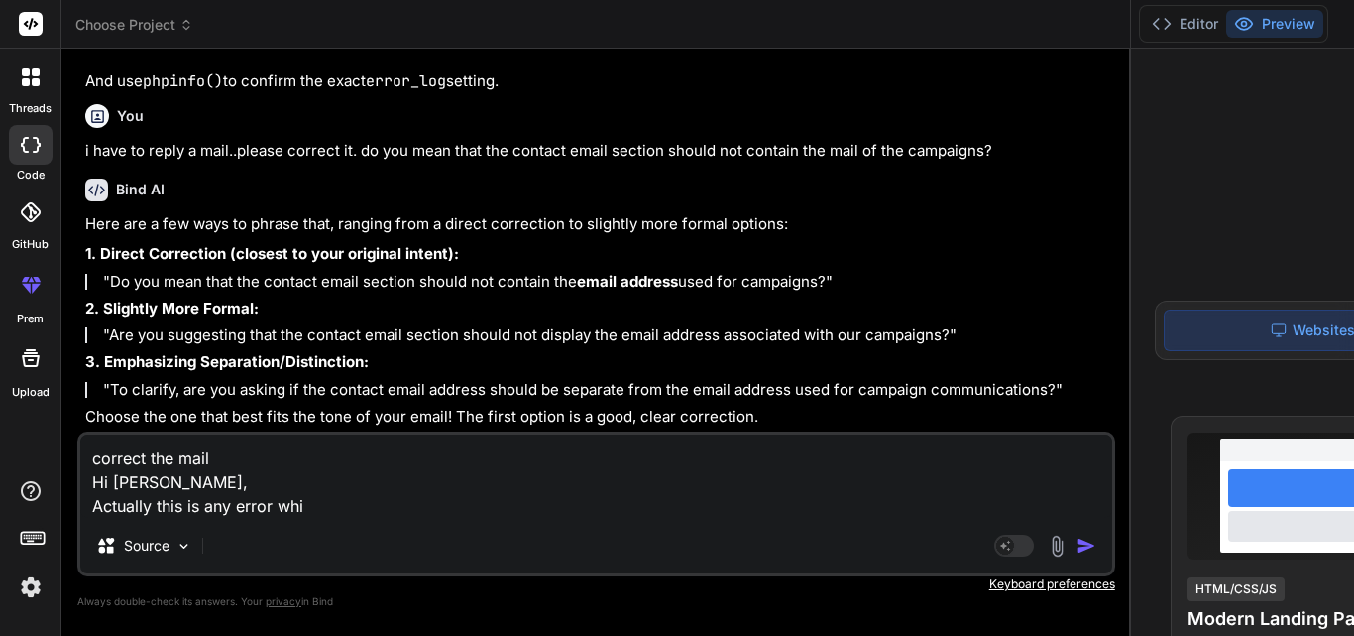
type textarea "x"
type textarea "correct the mail Hi [PERSON_NAME], Actually this is any error while"
type textarea "x"
type textarea "correct the mail Hi [PERSON_NAME], Actually this is any error while"
type textarea "x"
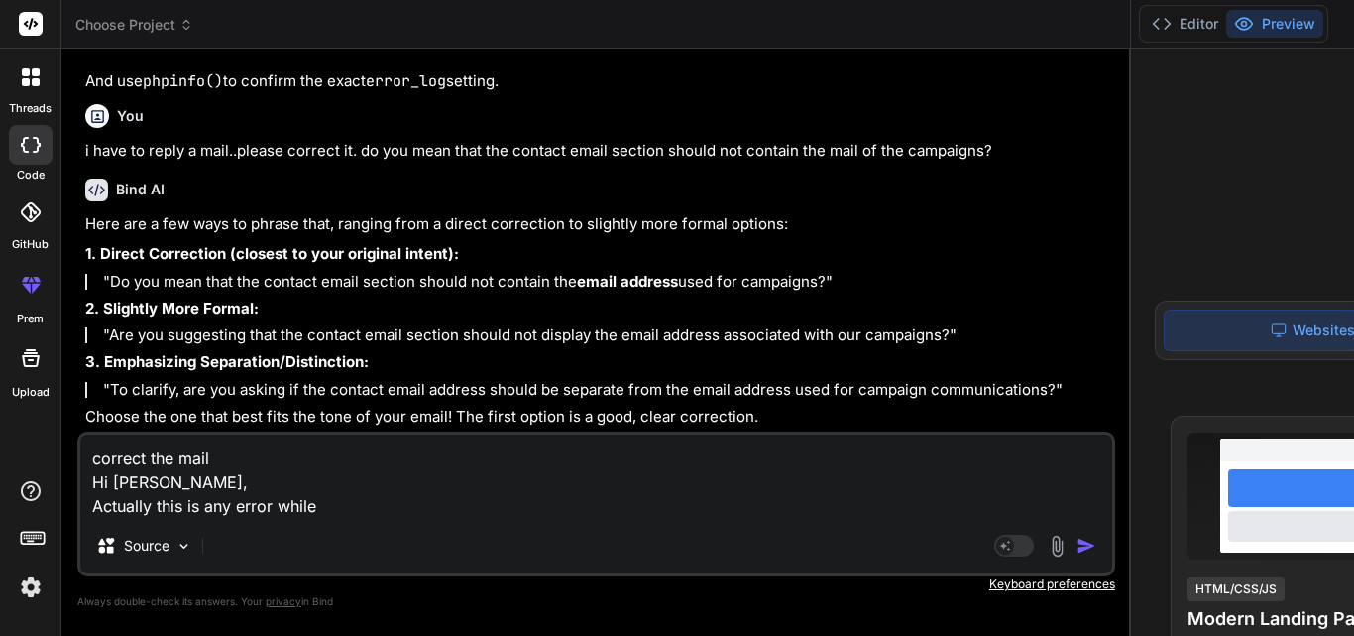
type textarea "correct the mail Hi [PERSON_NAME], Actually this is any error while"
type textarea "x"
type textarea "correct the mail Hi [PERSON_NAME], Actually this is any error whil"
type textarea "x"
type textarea "correct the mail Hi [PERSON_NAME], Actually this is any error whi"
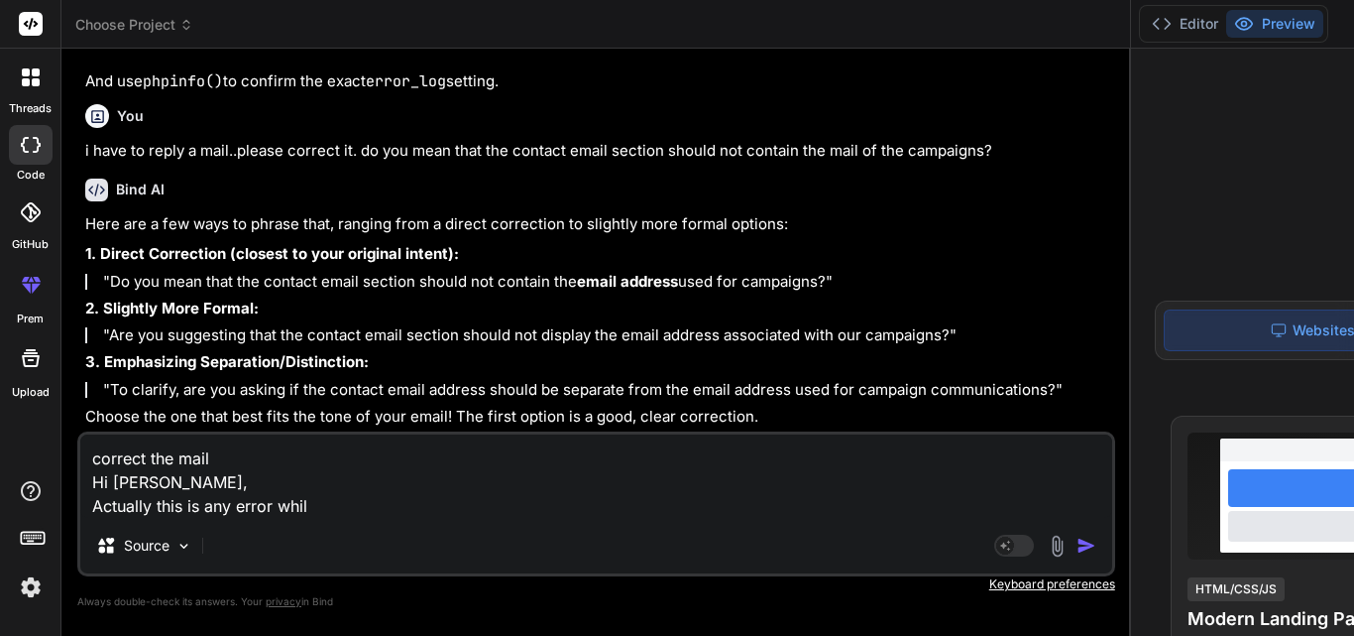
type textarea "x"
type textarea "correct the mail Hi [PERSON_NAME], Actually this is any error wh"
type textarea "x"
type textarea "correct the mail Hi [PERSON_NAME], Actually this is any error w"
type textarea "x"
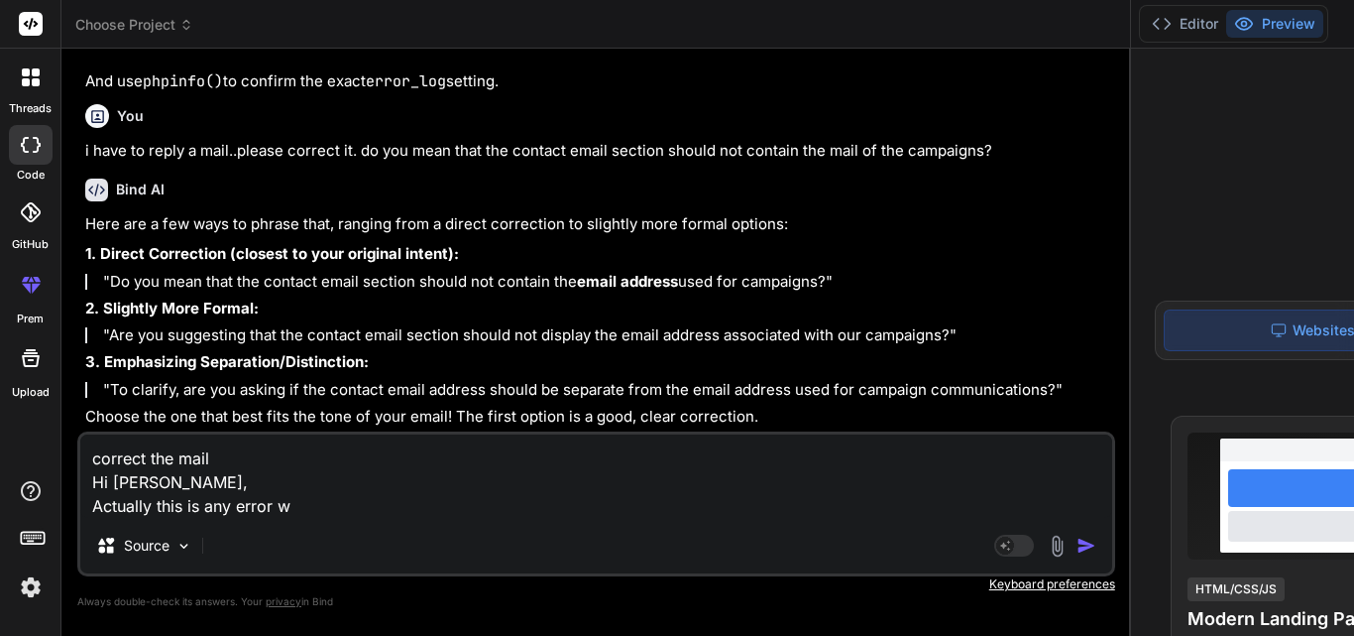
type textarea "correct the mail Hi [PERSON_NAME], Actually this is any error"
type textarea "x"
type textarea "correct the mail Hi [PERSON_NAME], Actually this is any error"
type textarea "x"
type textarea "correct the mail Hi [PERSON_NAME], Actually this is any erro"
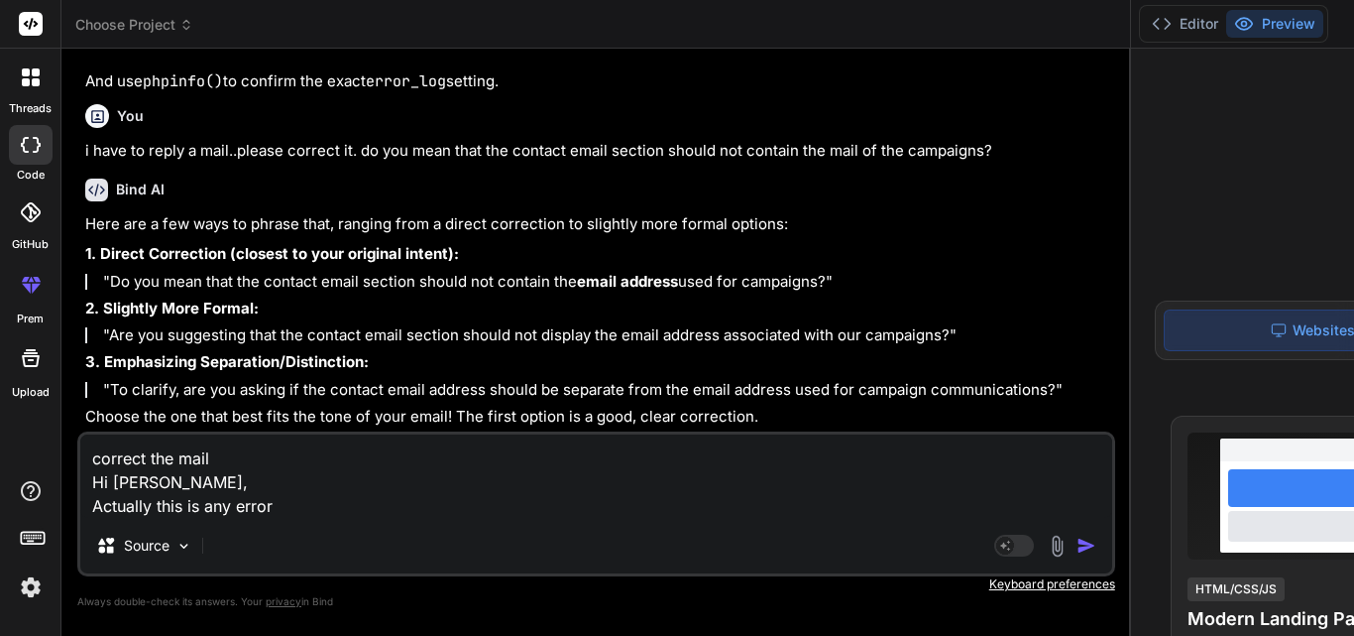
type textarea "x"
type textarea "correct the mail Hi [PERSON_NAME], Actually this is any err"
type textarea "x"
type textarea "correct the mail Hi [PERSON_NAME], Actually this is any er"
type textarea "x"
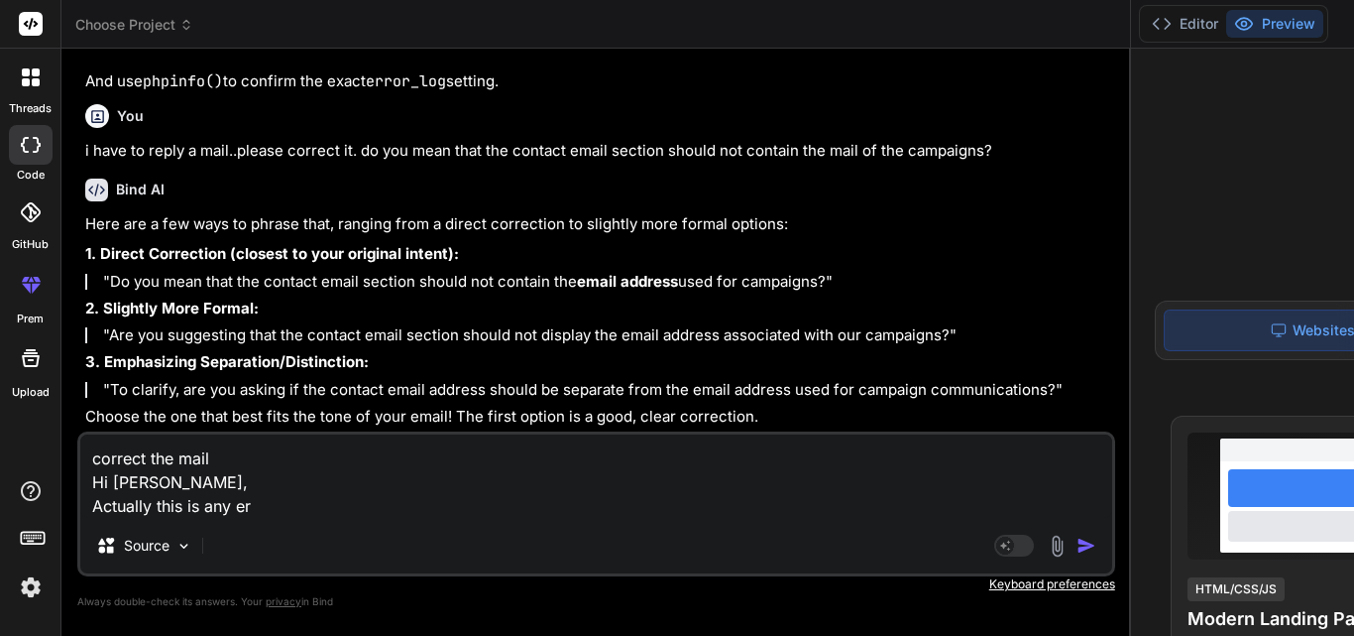
type textarea "correct the mail Hi [PERSON_NAME], Actually this is any e"
type textarea "x"
type textarea "correct the mail Hi [PERSON_NAME], Actually this is any"
type textarea "x"
type textarea "correct the mail Hi [PERSON_NAME], Actually this is any"
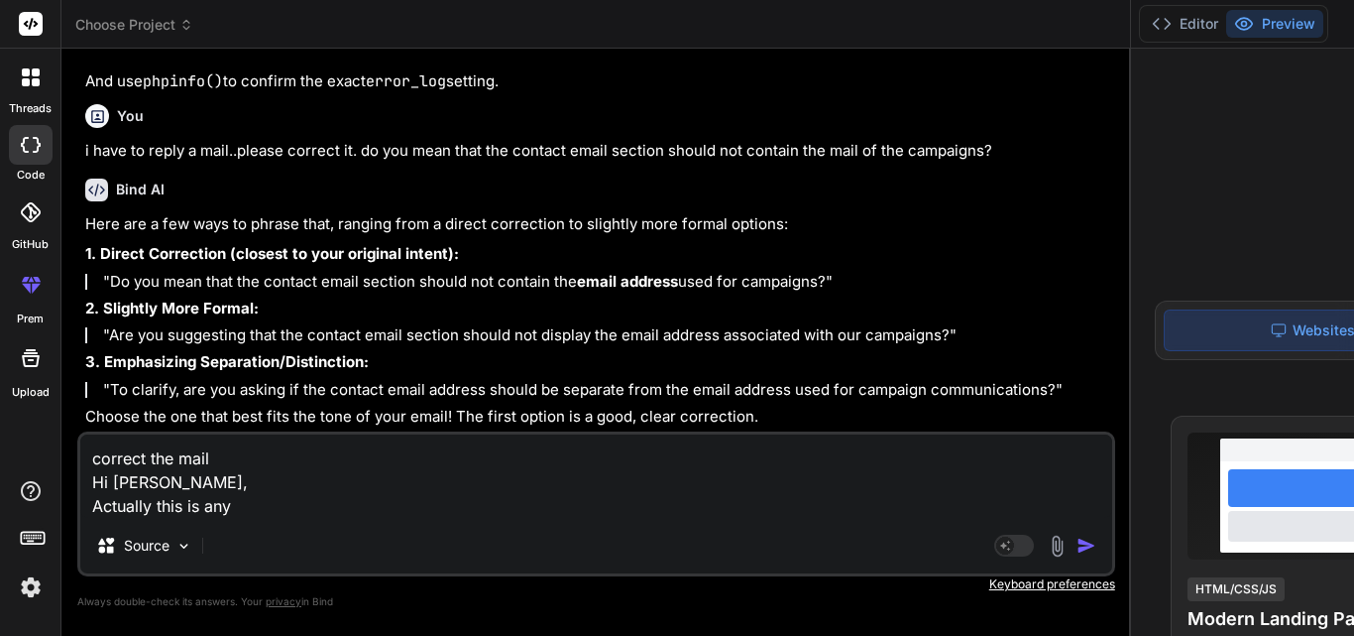
type textarea "x"
type textarea "correct the mail Hi [PERSON_NAME], Actually this is an"
type textarea "x"
type textarea "correct the mail Hi [PERSON_NAME], Actually this is an"
type textarea "x"
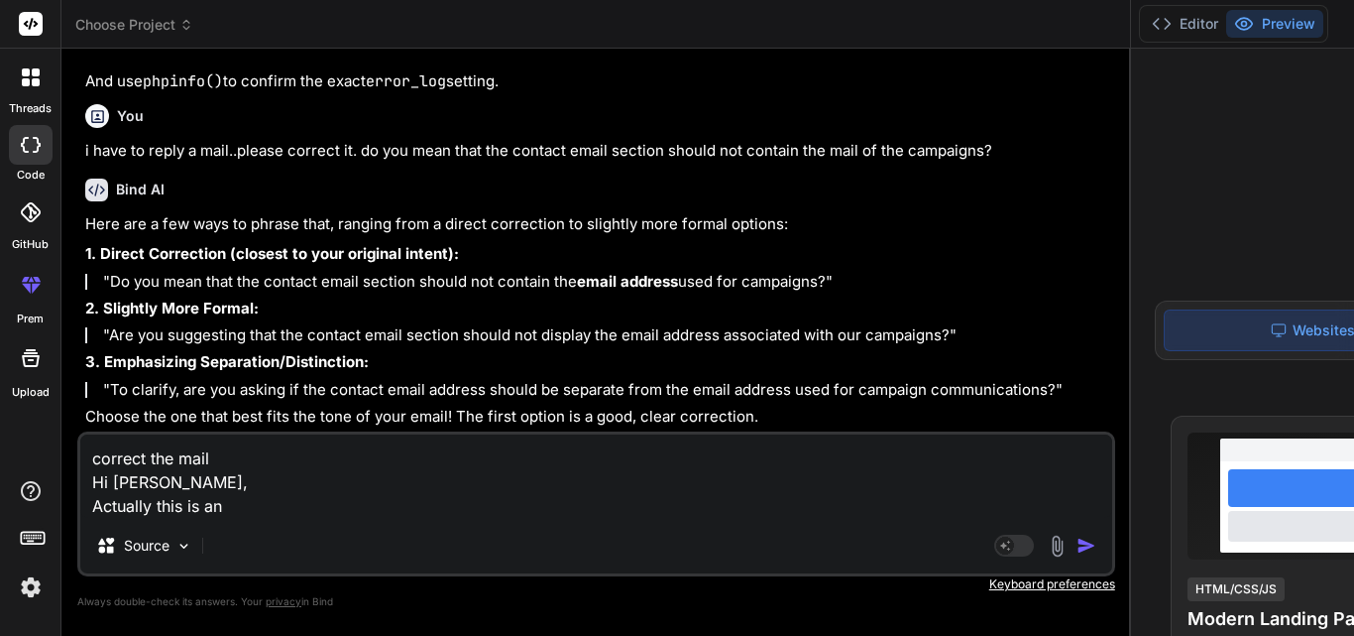
type textarea "correct the mail Hi [PERSON_NAME], Actually this is an e"
type textarea "x"
type textarea "correct the mail Hi [PERSON_NAME], Actually this is an er"
type textarea "x"
type textarea "correct the mail Hi [PERSON_NAME], Actually this is an ero"
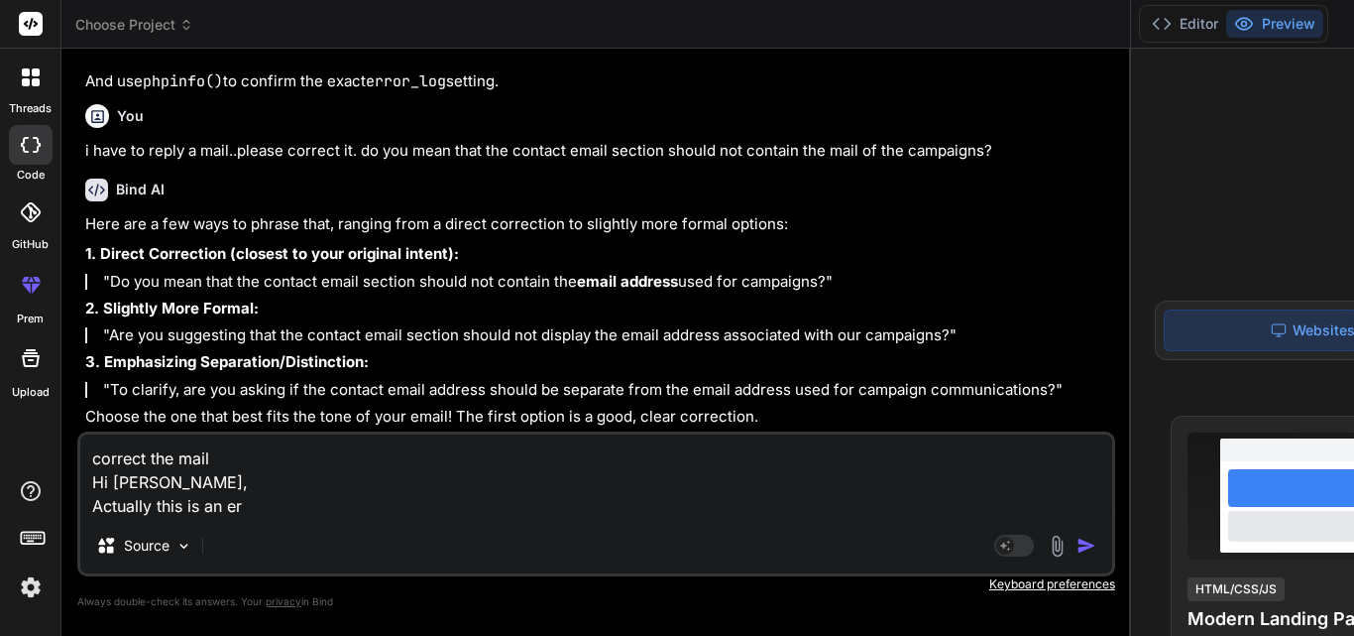
type textarea "x"
type textarea "correct the mail Hi [PERSON_NAME], Actually this is an eror"
type textarea "x"
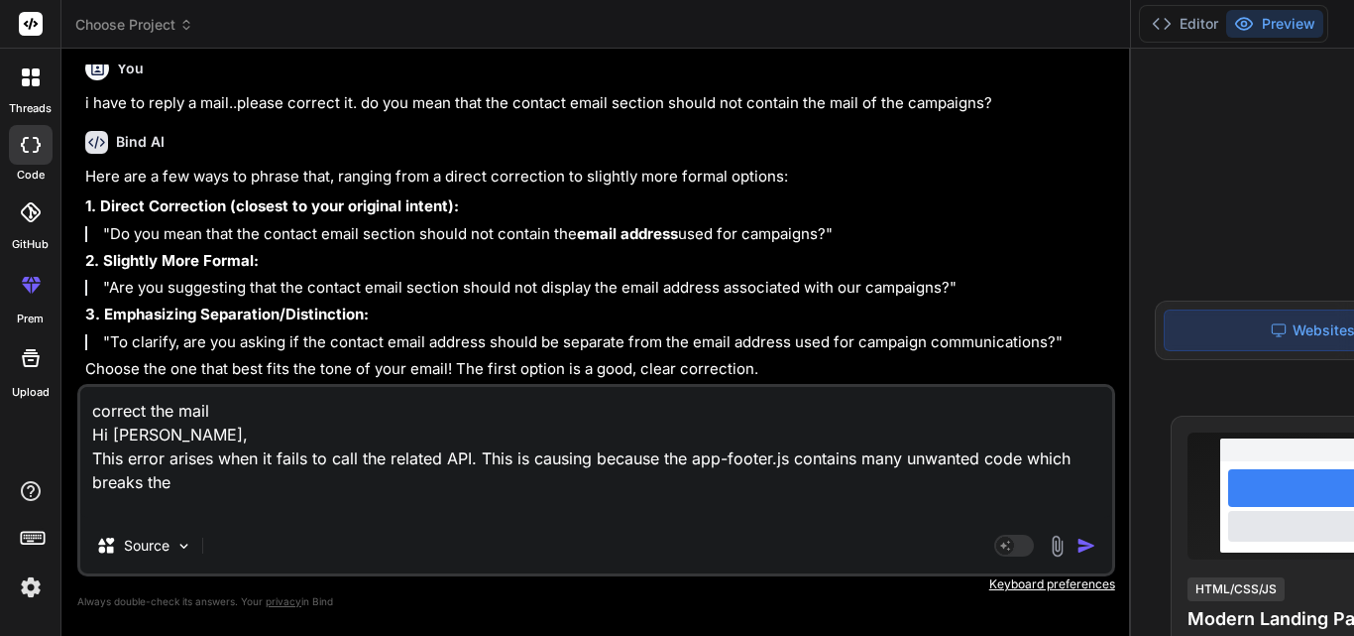
click at [502, 481] on textarea "correct the mail Hi [PERSON_NAME], This error arises when it fails to call the …" at bounding box center [596, 452] width 1032 height 131
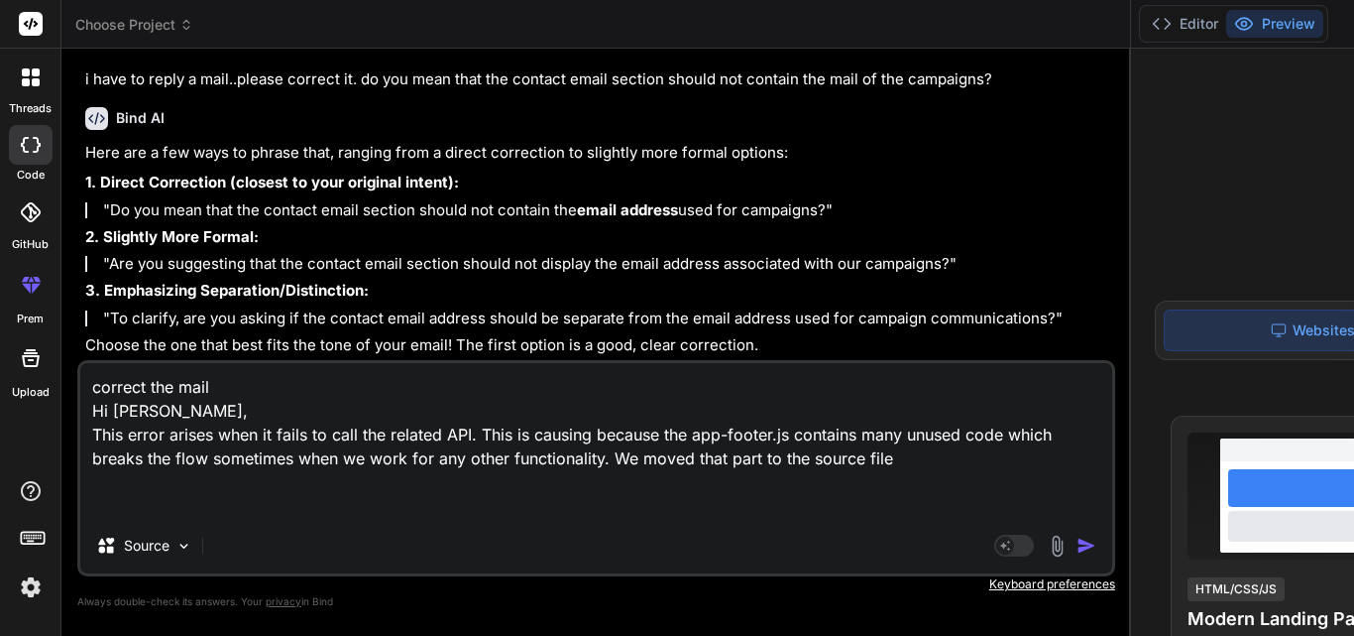
click at [296, 506] on textarea "correct the mail Hi [PERSON_NAME], This error arises when it fails to call the …" at bounding box center [596, 440] width 1032 height 155
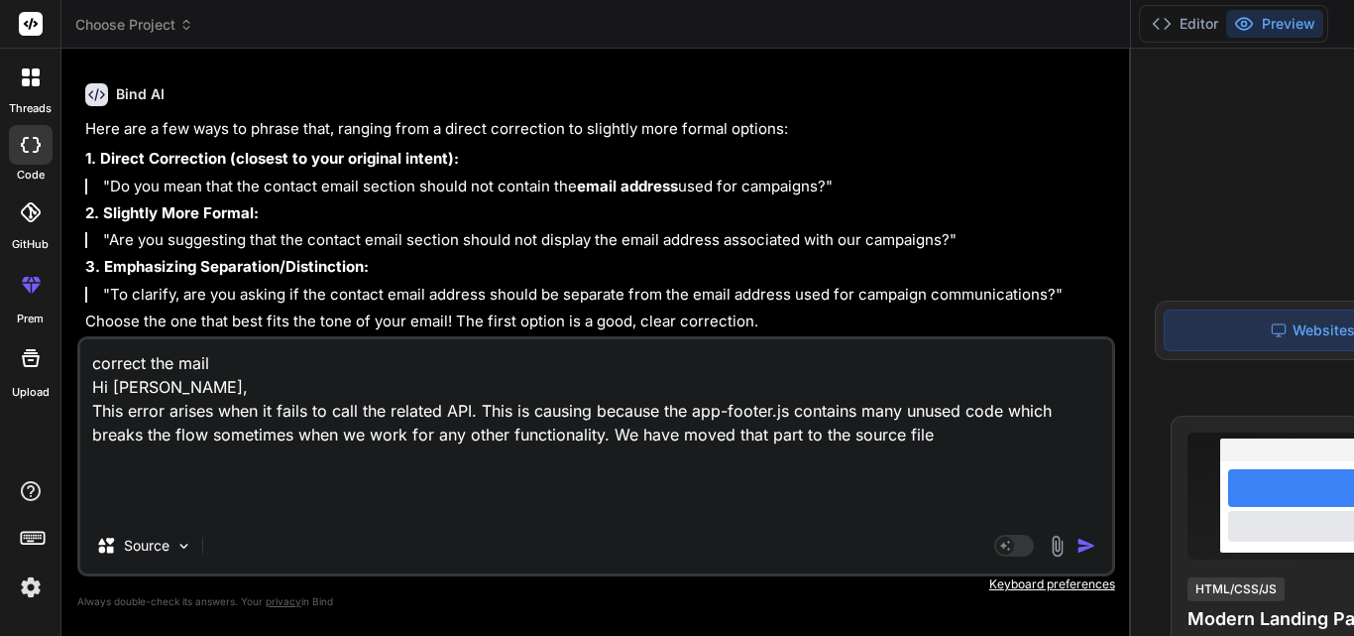
click at [367, 494] on textarea "correct the mail Hi [PERSON_NAME], This error arises when it fails to call the …" at bounding box center [596, 428] width 1032 height 178
click at [478, 409] on textarea "correct the mail Hi [PERSON_NAME], This error arises when it fails to call the …" at bounding box center [596, 428] width 1032 height 178
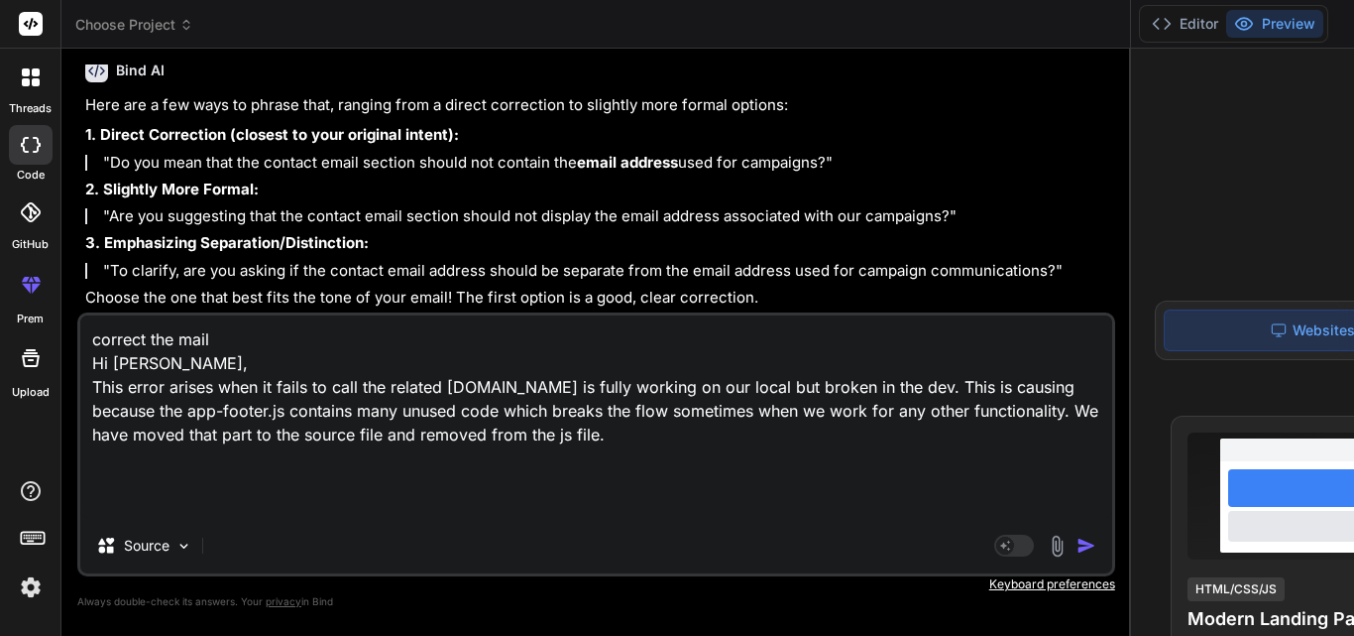
drag, startPoint x: 532, startPoint y: 408, endPoint x: 413, endPoint y: 415, distance: 119.2
click at [413, 415] on textarea "correct the mail Hi [PERSON_NAME], This error arises when it fails to call the …" at bounding box center [596, 416] width 1032 height 202
click at [299, 428] on textarea "correct the mail Hi [PERSON_NAME], This error arises when it fails to call the …" at bounding box center [596, 416] width 1032 height 202
click at [426, 436] on textarea "correct the mail Hi [PERSON_NAME], This error arises when it fails to call the …" at bounding box center [596, 416] width 1032 height 202
click at [526, 434] on textarea "correct the mail Hi [PERSON_NAME], This error arises when it fails to call the …" at bounding box center [596, 416] width 1032 height 202
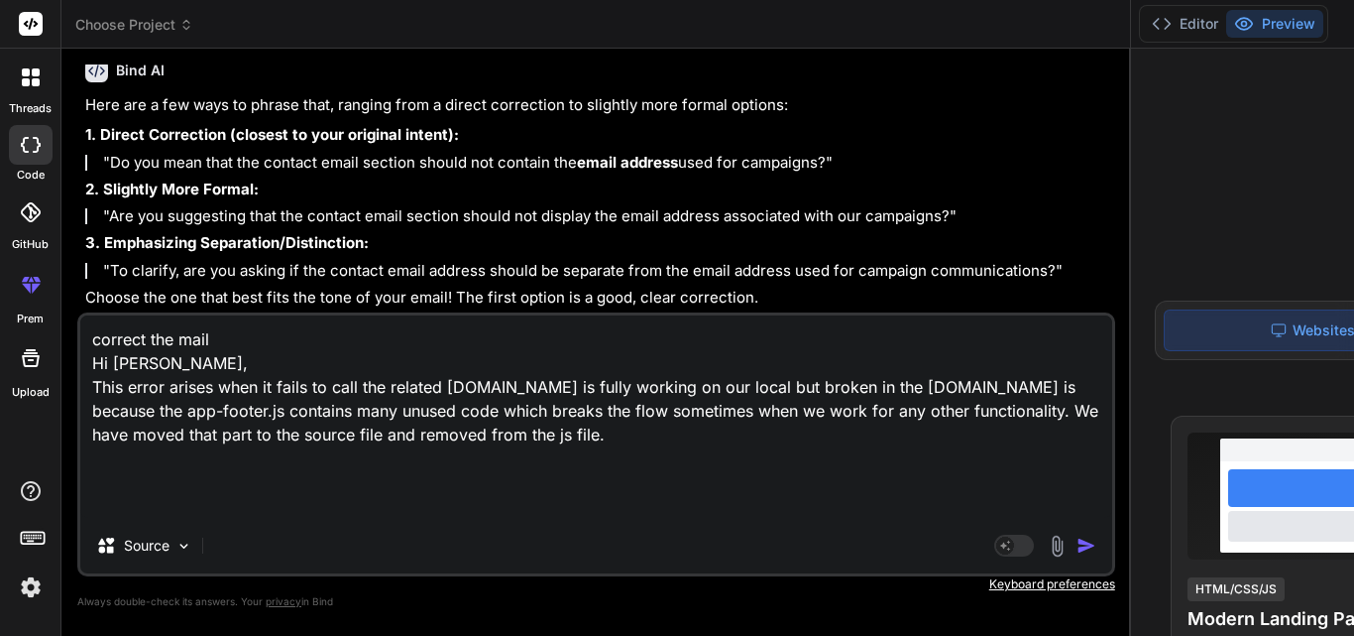
click at [132, 460] on textarea "correct the mail Hi [PERSON_NAME], This error arises when it fails to call the …" at bounding box center [596, 416] width 1032 height 202
click at [224, 460] on textarea "correct the mail Hi [PERSON_NAME], This error arises when it fails to call the …" at bounding box center [596, 416] width 1032 height 202
click at [296, 460] on textarea "correct the mail Hi [PERSON_NAME], This error arises when it fails to call the …" at bounding box center [596, 416] width 1032 height 202
click at [225, 464] on textarea "correct the mail Hi [PERSON_NAME], This error arises when it fails to call the …" at bounding box center [596, 416] width 1032 height 202
click at [309, 464] on textarea "correct the mail Hi [PERSON_NAME], This error arises when it fails to call the …" at bounding box center [596, 416] width 1032 height 202
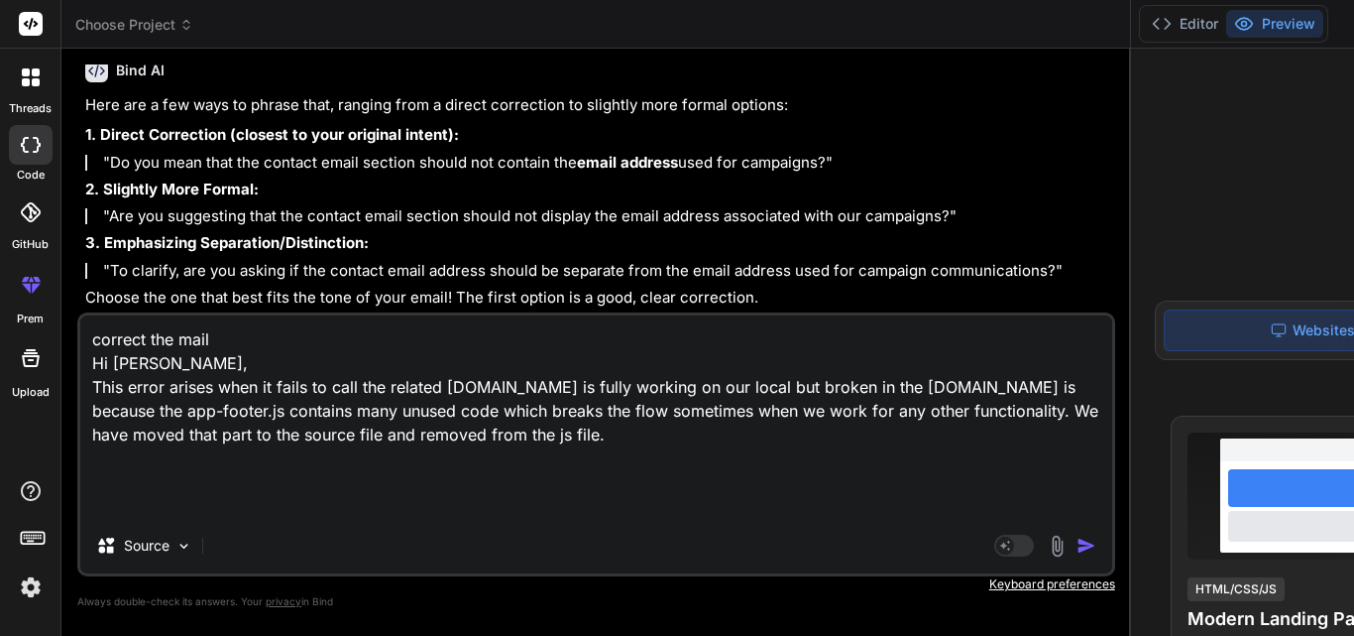
click at [373, 463] on textarea "correct the mail Hi [PERSON_NAME], This error arises when it fails to call the …" at bounding box center [596, 416] width 1032 height 202
drag, startPoint x: 426, startPoint y: 465, endPoint x: 458, endPoint y: 467, distance: 31.8
click at [427, 467] on textarea "correct the mail Hi [PERSON_NAME], This error arises when it fails to call the …" at bounding box center [596, 416] width 1032 height 202
click at [519, 466] on textarea "correct the mail Hi [PERSON_NAME], This error arises when it fails to call the …" at bounding box center [596, 416] width 1032 height 202
drag, startPoint x: 97, startPoint y: 485, endPoint x: 299, endPoint y: 484, distance: 202.3
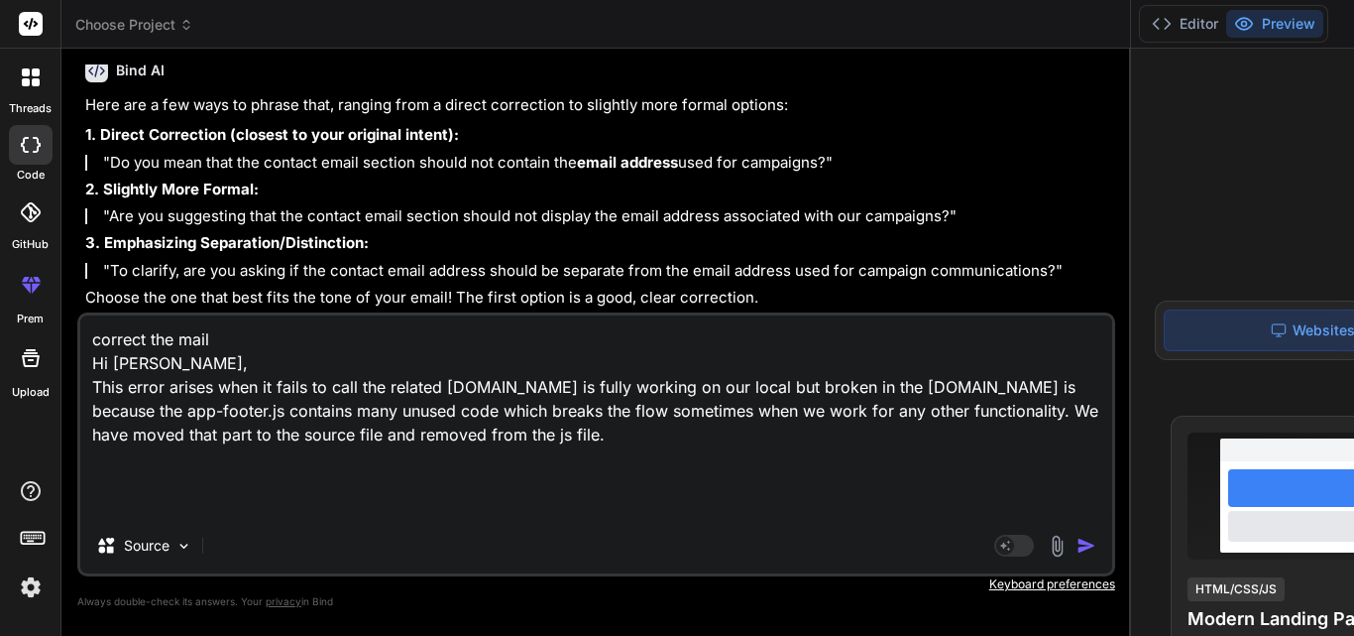
click at [299, 484] on textarea "correct the mail Hi [PERSON_NAME], This error arises when it fails to call the …" at bounding box center [596, 416] width 1032 height 202
click at [342, 484] on textarea "correct the mail Hi [PERSON_NAME], This error arises when it fails to call the …" at bounding box center [596, 416] width 1032 height 202
click at [478, 487] on textarea "correct the mail Hi [PERSON_NAME], This error arises when it fails to call the …" at bounding box center [596, 416] width 1032 height 202
click at [199, 505] on textarea "correct the mail Hi [PERSON_NAME], This error arises when it fails to call the …" at bounding box center [596, 416] width 1032 height 202
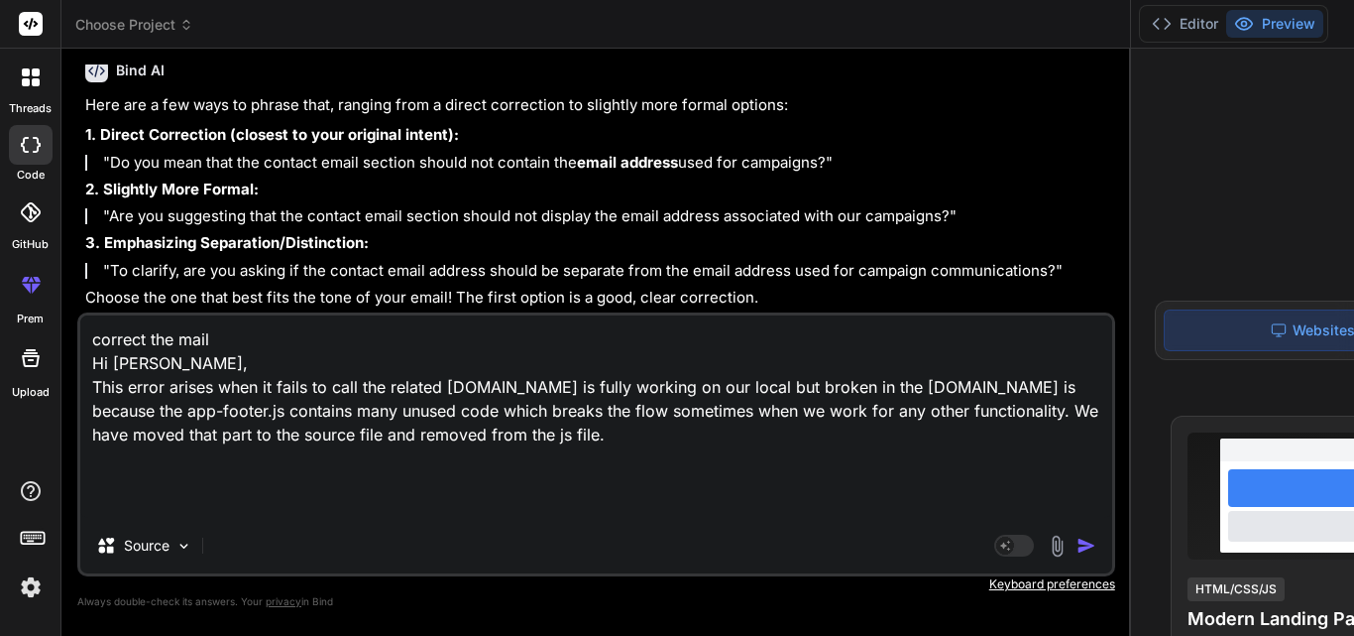
click at [235, 504] on textarea "correct the mail Hi [PERSON_NAME], This error arises when it fails to call the …" at bounding box center [596, 416] width 1032 height 202
click at [477, 387] on textarea "correct the mail Hi [PERSON_NAME], This error arises when it fails to call the …" at bounding box center [596, 416] width 1032 height 202
click at [282, 505] on textarea "correct the mail Hi [PERSON_NAME], This error arises when it fails to call the …" at bounding box center [596, 416] width 1032 height 202
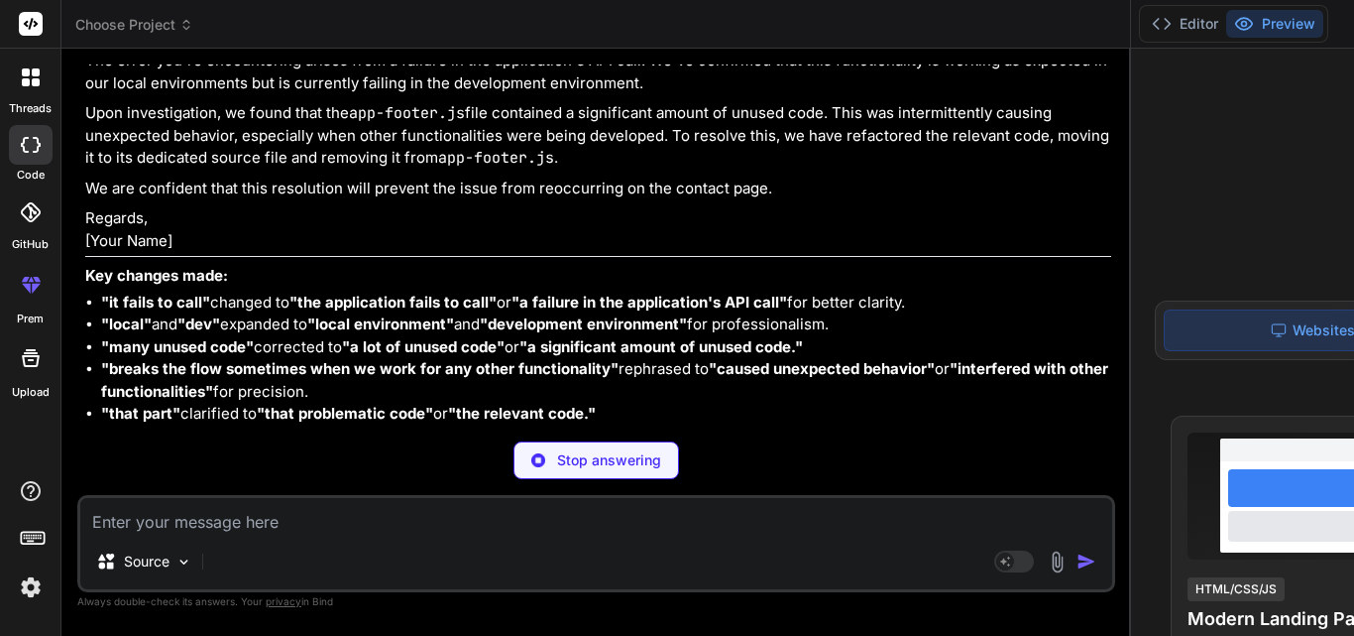
scroll to position [14560, 0]
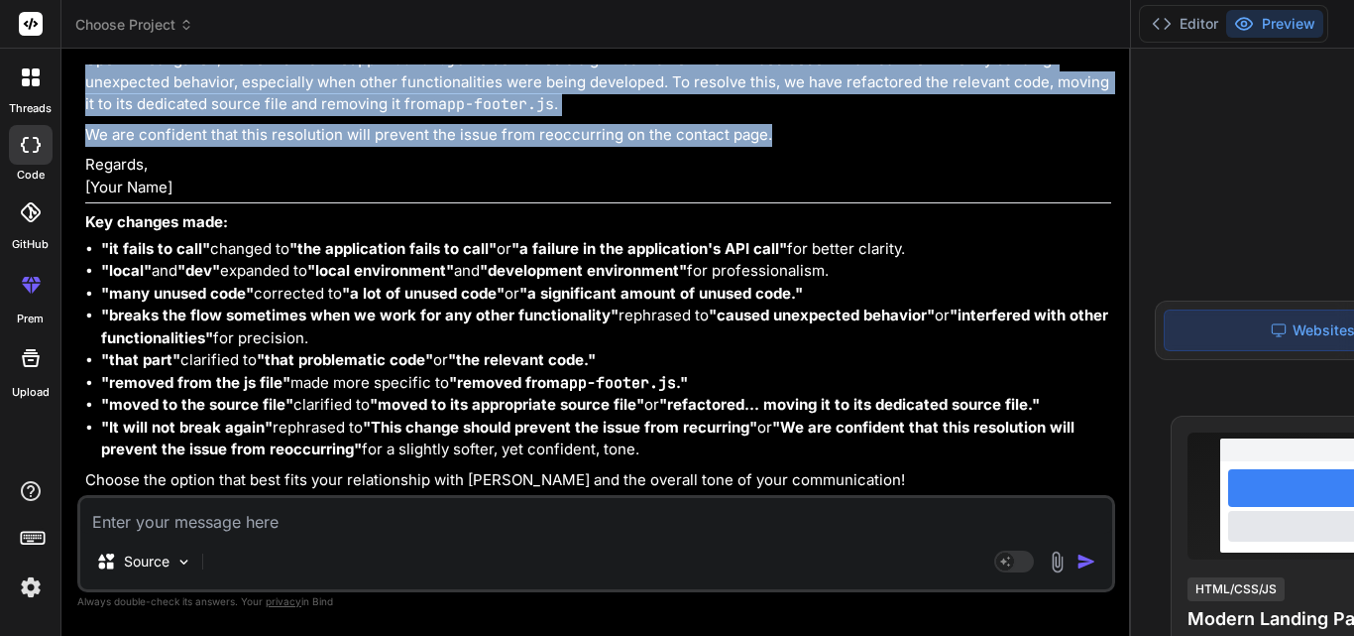
drag, startPoint x: 84, startPoint y: 93, endPoint x: 367, endPoint y: 385, distance: 406.0
click at [367, 385] on div "You hello Bind AI Hello! I'm Bind AI, your expert software development assistan…" at bounding box center [598, 279] width 1034 height 430
copy div "Hi [PERSON_NAME], The error you're encountering arises from a failure in the ap…"
